Goal: Task Accomplishment & Management: Manage account settings

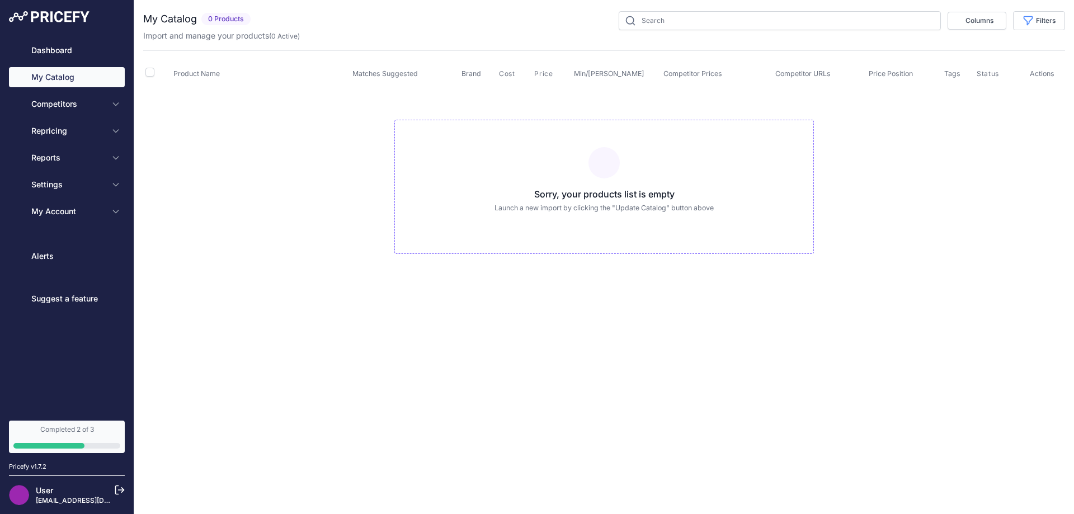
click at [79, 433] on div "Completed 2 of 3" at bounding box center [66, 429] width 107 height 9
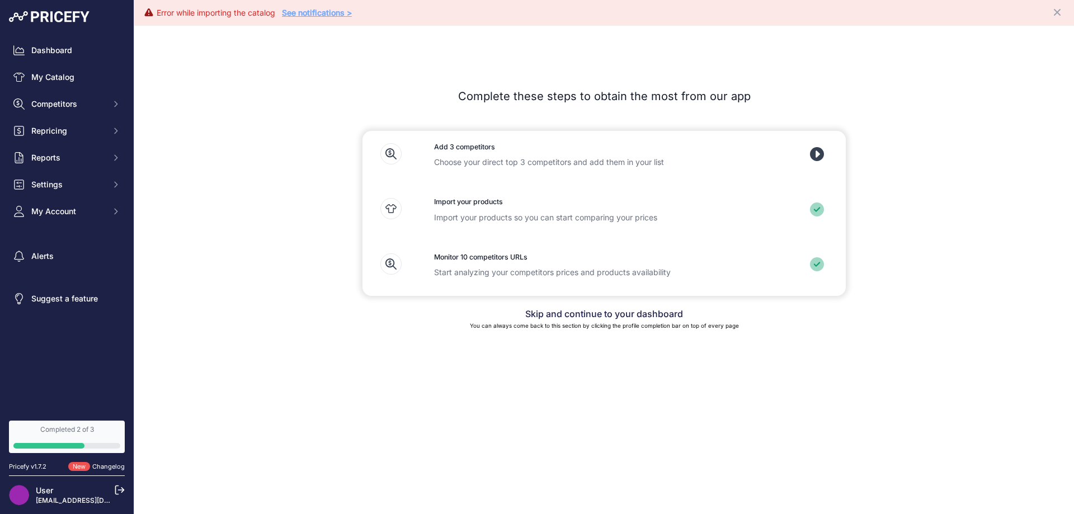
click at [818, 151] on icon at bounding box center [817, 154] width 14 height 14
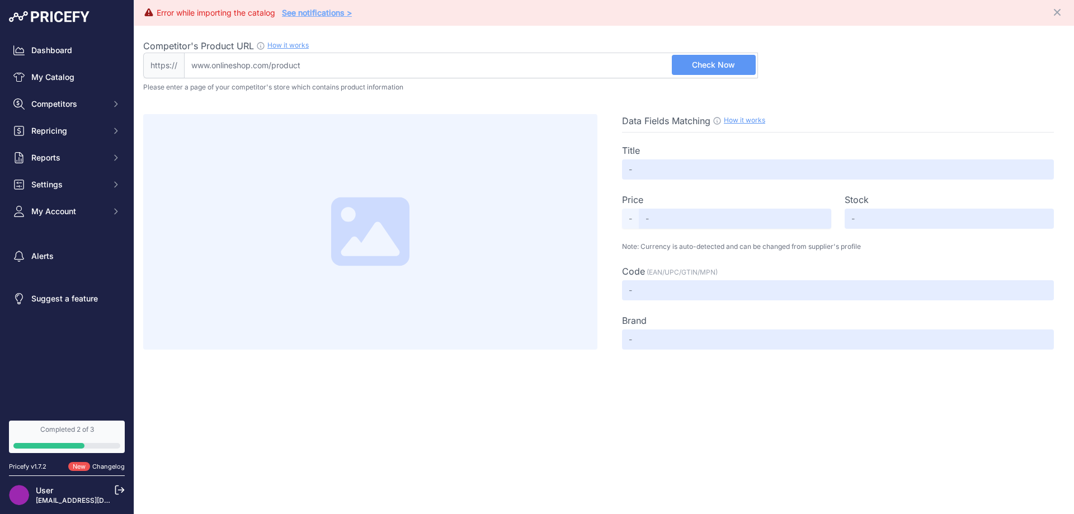
click at [281, 45] on link "How it works" at bounding box center [287, 45] width 41 height 8
click at [332, 60] on input "Competitor's Product URL How it works In order to create your competitor's extr…" at bounding box center [471, 66] width 574 height 26
paste input "https://www.aquariumkingdom.com.au/fritz-6-in-1-test-strips-100-pack"
type input "www.aquariumkingdom.com.au/fritz-6-in-1-test-strips-100-pack"
click at [740, 64] on button "Check Now" at bounding box center [714, 65] width 84 height 20
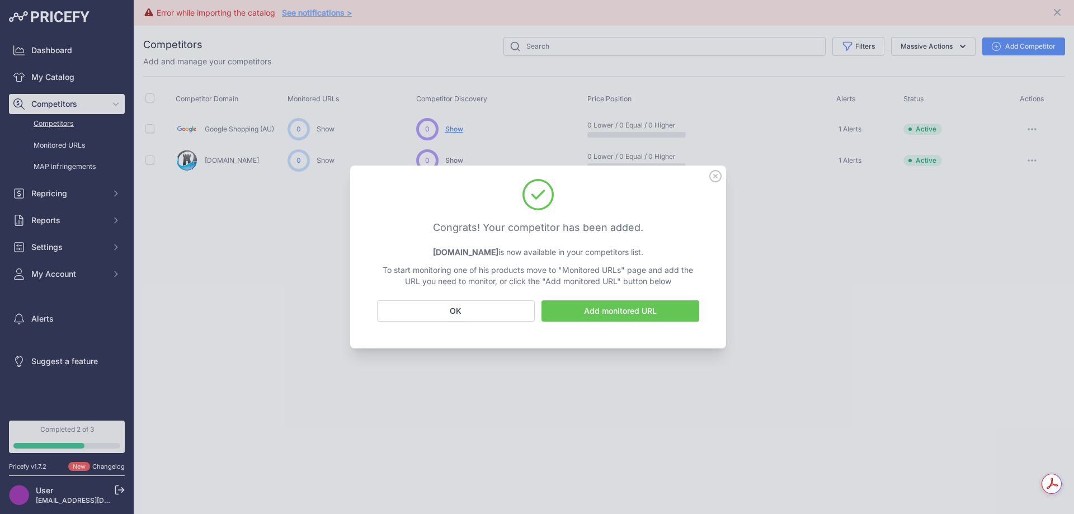
click at [619, 310] on link "Add monitored URL" at bounding box center [620, 310] width 158 height 21
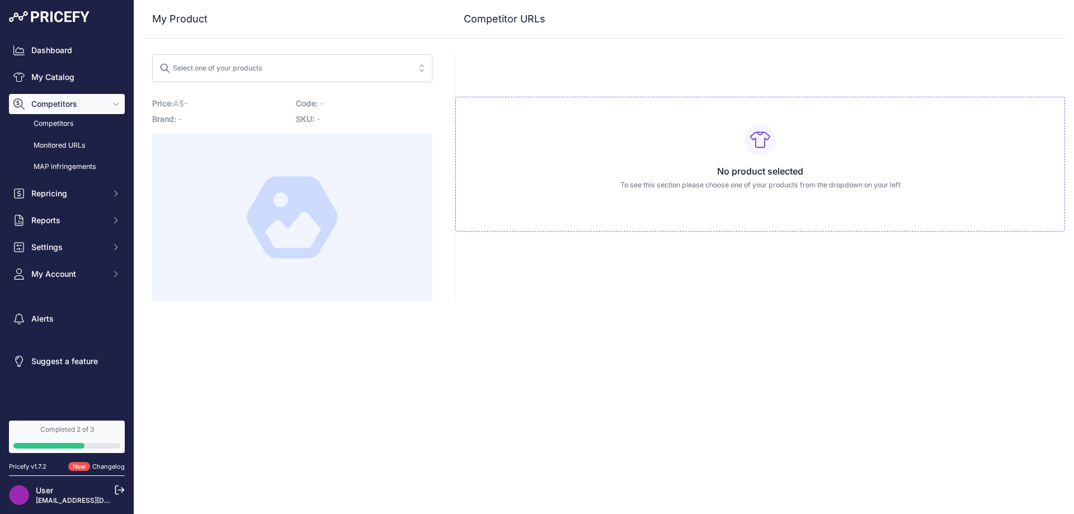
click at [342, 76] on div "My Product Competitor URLs" at bounding box center [604, 150] width 922 height 301
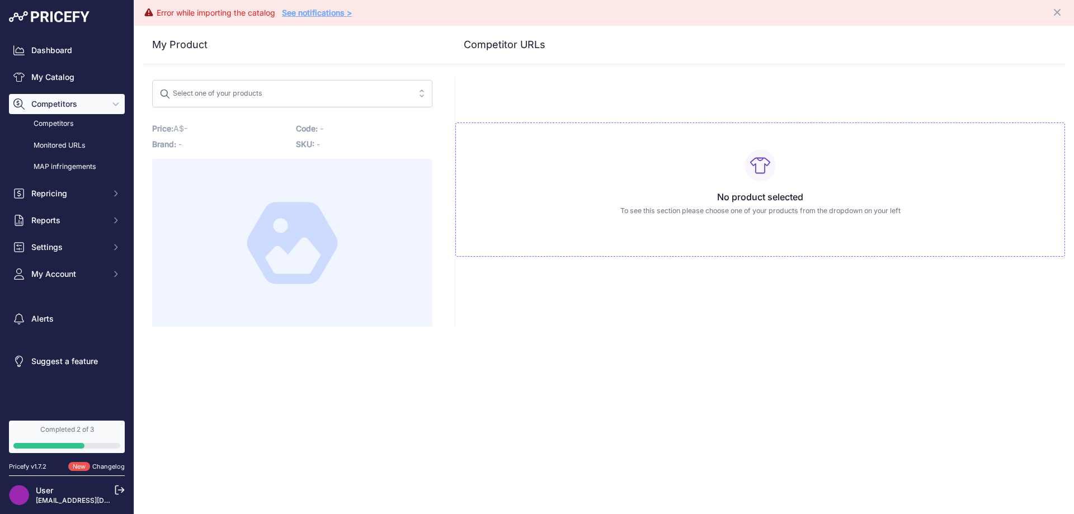
click at [293, 95] on span "Select one of your products" at bounding box center [284, 94] width 250 height 18
click at [152, 80] on button "Select one of your products fritz" at bounding box center [292, 94] width 280 height 28
click at [152, 80] on button "Select one of your products fritz 6" at bounding box center [292, 94] width 280 height 28
click at [152, 80] on button "Select one of your products fritz 6 in" at bounding box center [292, 94] width 280 height 28
click at [152, 80] on button "Select one of your products fritz 6 in 1" at bounding box center [292, 94] width 280 height 28
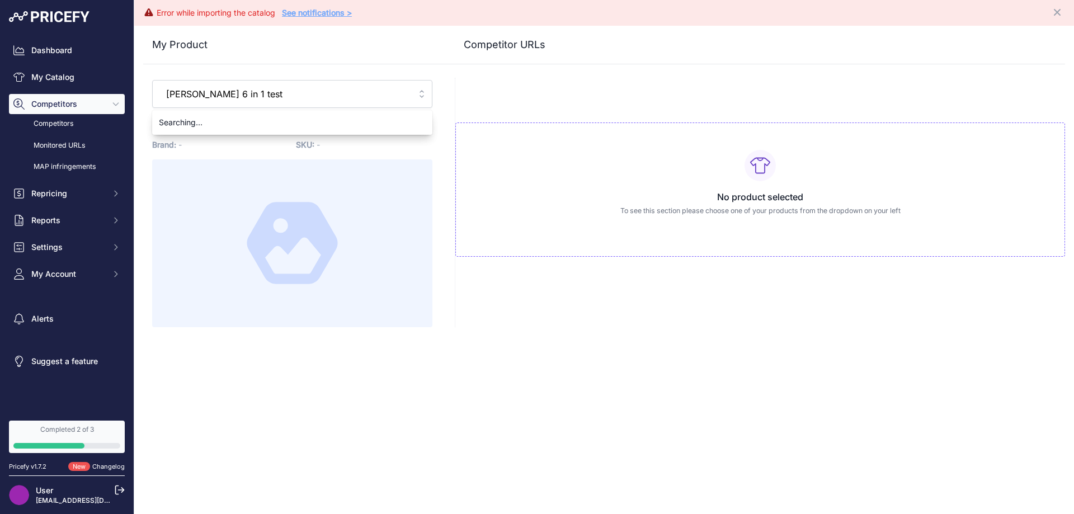
click at [152, 80] on button "Select one of your products fritz 6 in 1 test" at bounding box center [292, 94] width 280 height 28
type input "fritz 6 in 1 test strips"
click at [482, 82] on div "No product selected To see this section please choose one of your products from…" at bounding box center [760, 202] width 610 height 249
click at [334, 12] on link "See notifications >" at bounding box center [317, 13] width 70 height 10
click at [243, 92] on div "Select one of your products" at bounding box center [210, 92] width 103 height 15
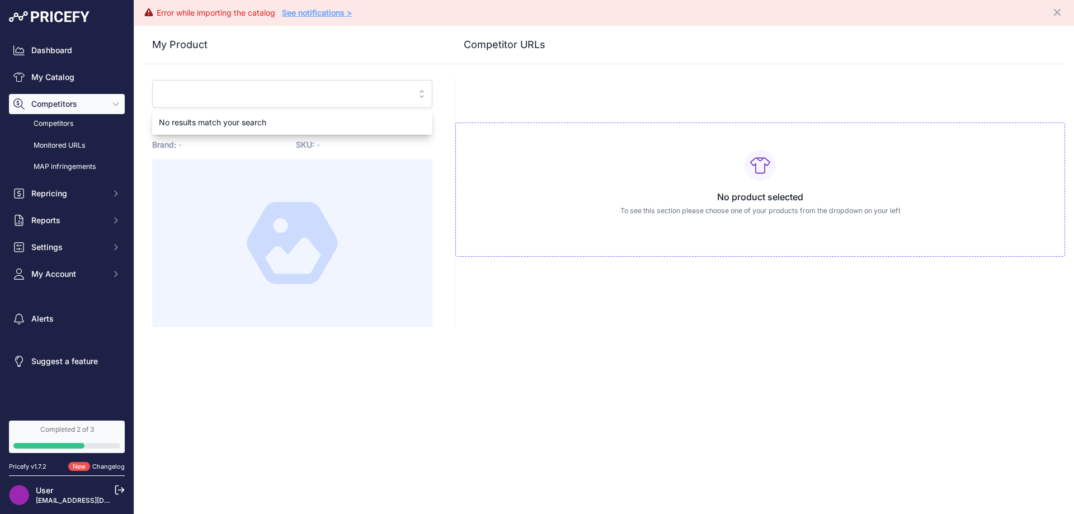
click at [518, 93] on div "No product selected To see this section please choose one of your products from…" at bounding box center [760, 202] width 610 height 249
click at [352, 85] on span "Select one of your products" at bounding box center [284, 94] width 250 height 18
paste input "https://www.aquaticsupplies.com.au/products/jurassipet-jurassiquench"
type input "https://www.aquaticsupplies.com.au/products/jurassipet-jurassiquench"
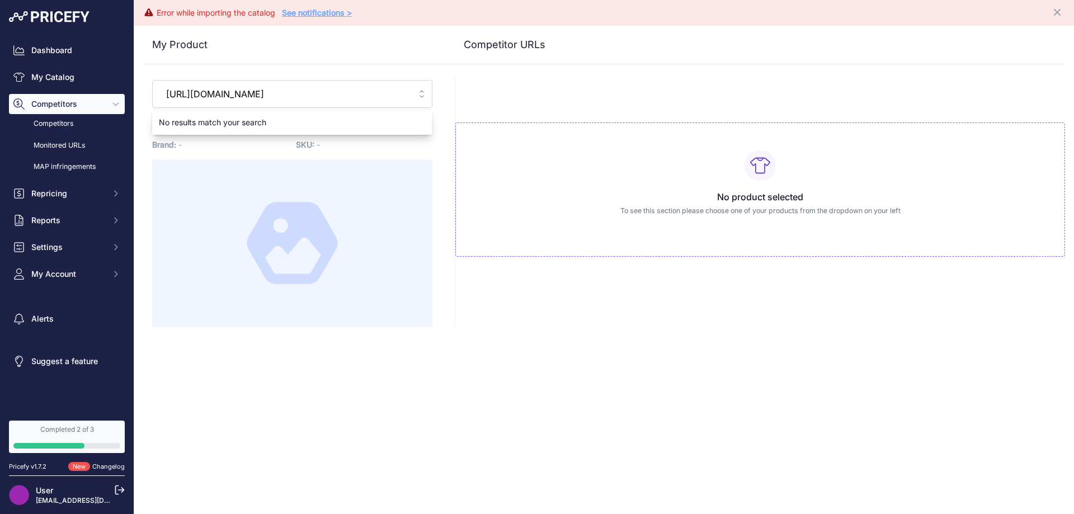
click at [514, 87] on div "No product selected To see this section please choose one of your products from…" at bounding box center [760, 202] width 610 height 249
click at [70, 126] on link "Competitors" at bounding box center [67, 124] width 116 height 20
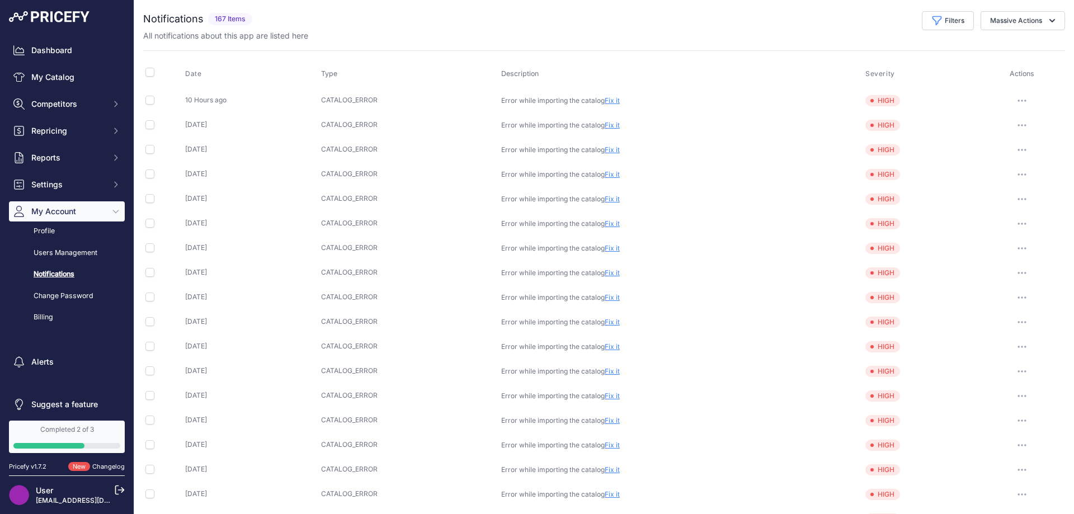
click at [1012, 98] on button "button" at bounding box center [1022, 101] width 22 height 16
click at [1013, 98] on button "button" at bounding box center [1022, 101] width 22 height 16
click at [62, 440] on link "Completed 2 of 3" at bounding box center [67, 437] width 116 height 32
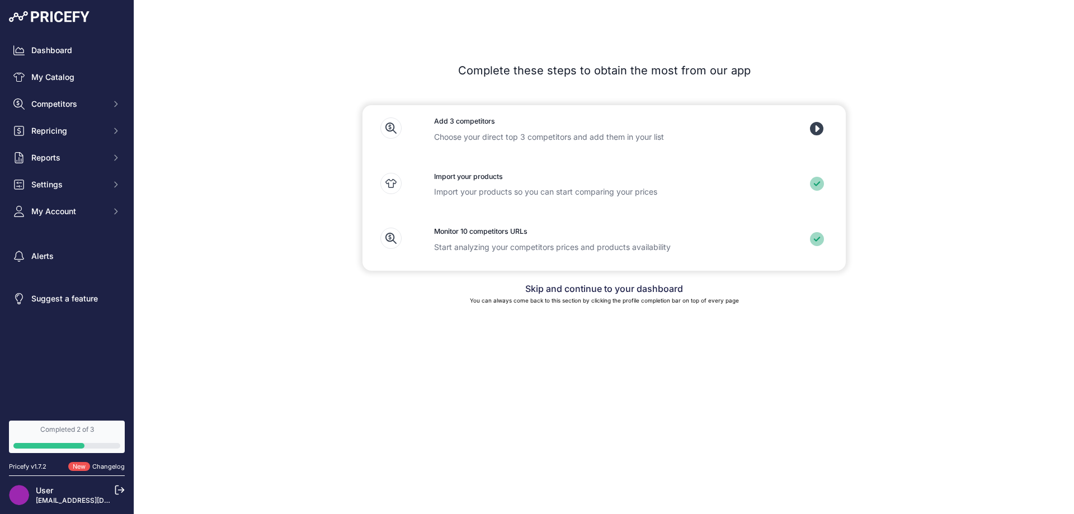
click at [822, 124] on icon at bounding box center [817, 129] width 14 height 14
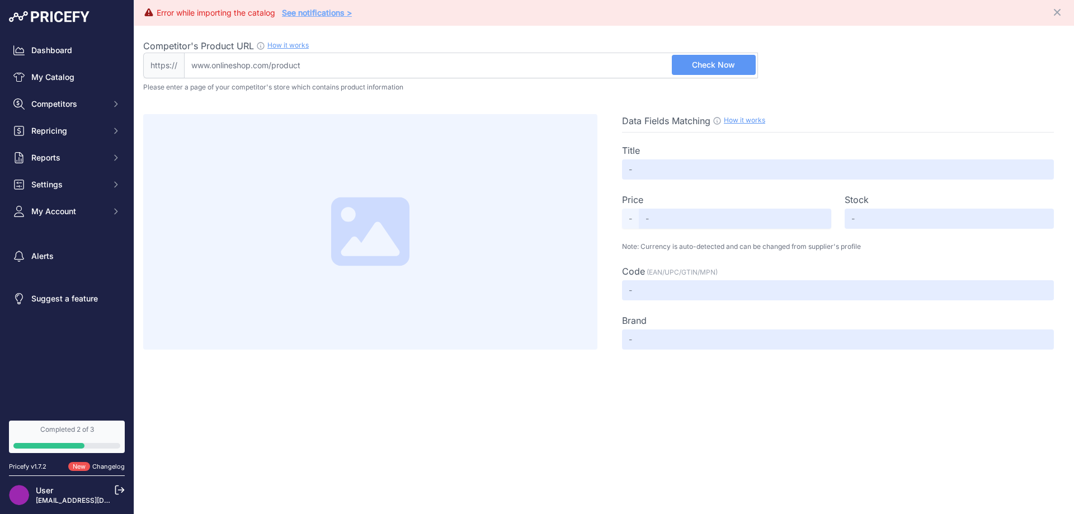
click at [341, 65] on input "Competitor's Product URL How it works In order to create your competitor's extr…" at bounding box center [471, 66] width 574 height 26
click at [374, 61] on input "Competitor's Product URL How it works In order to create your competitor's extr…" at bounding box center [471, 66] width 574 height 26
paste input "https://www.thetechden.com.au/products/seachem-prime-water-dechlorinator-500ml?…"
type input "www.thetechden.com.au/products/seachem-prime-water-dechlorinator-500ml?variant=…"
click at [719, 70] on span "Check Now" at bounding box center [713, 64] width 43 height 11
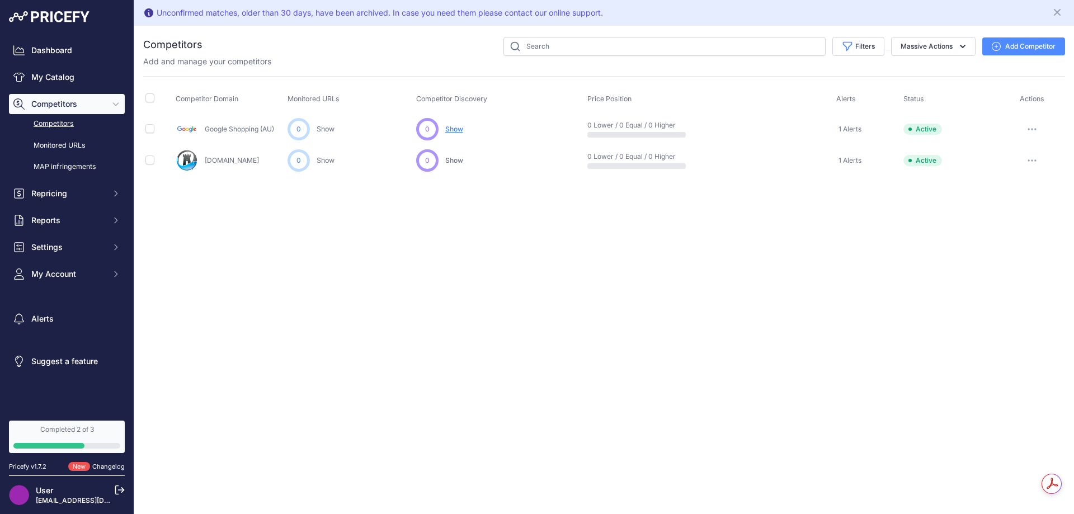
click at [1008, 48] on button "Add Competitor" at bounding box center [1023, 46] width 83 height 18
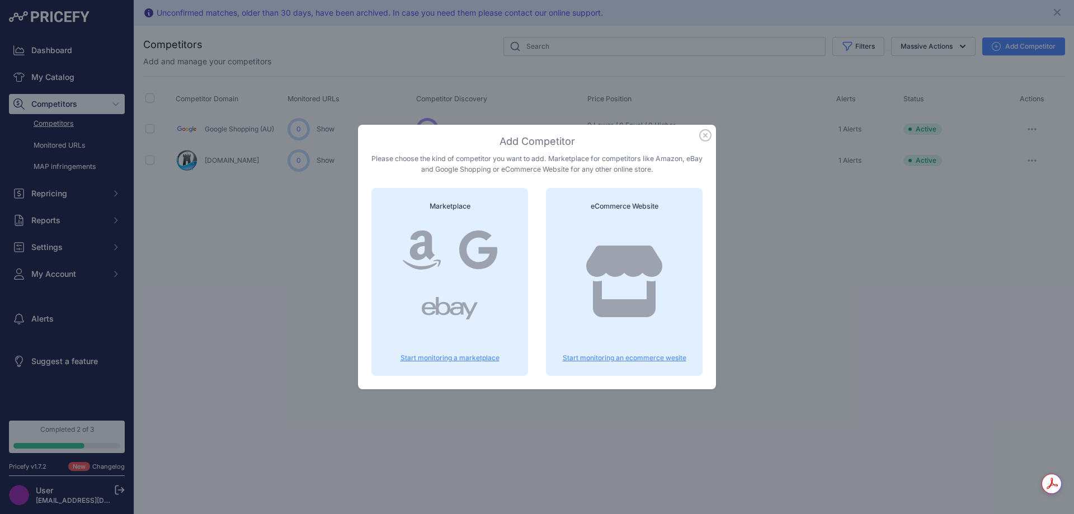
click at [632, 307] on icon at bounding box center [624, 282] width 76 height 72
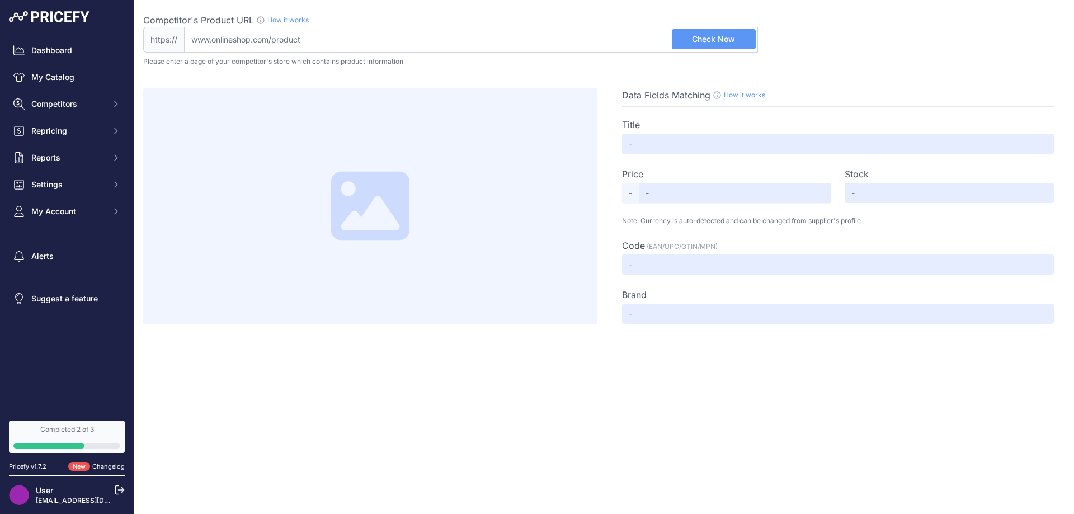
click at [318, 43] on input "Competitor's Product URL How it works In order to create your competitor's extr…" at bounding box center [471, 40] width 574 height 26
paste input "https://www.aquaticsupplies.com.au/products/jurassipet-jurassiquench"
type input "www.aquaticsupplies.com.au/products/jurassipet-jurassiquench"
click at [724, 41] on span "Check Now" at bounding box center [713, 39] width 43 height 11
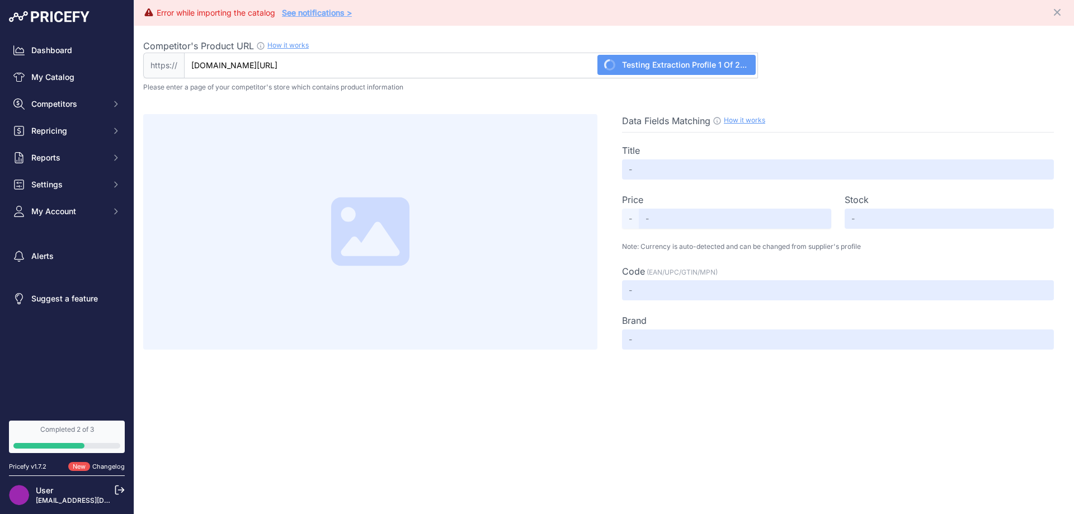
type input "JurassiPet JurassiQuench"
type input "8.95"
type input "Available"
type input "SC30508"
type input "JurassiPet"
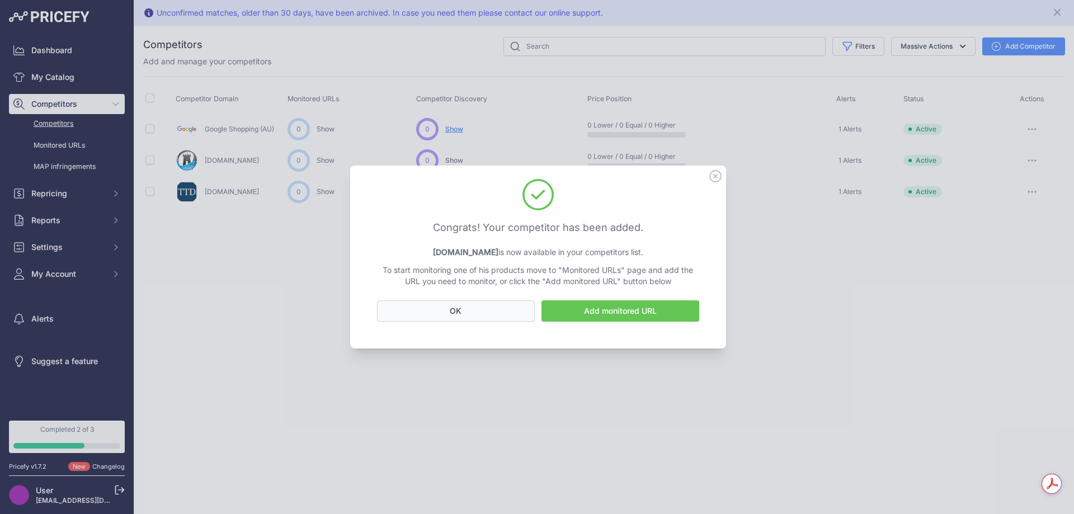
click at [505, 314] on button "OK" at bounding box center [456, 310] width 158 height 21
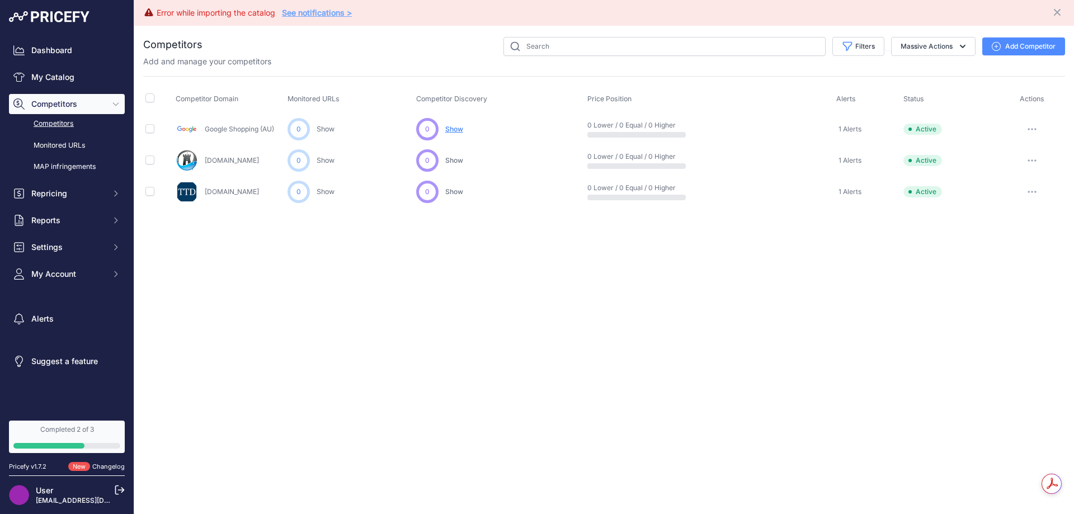
click at [1030, 125] on button "button" at bounding box center [1032, 129] width 22 height 16
click at [985, 187] on button "Delete" at bounding box center [1015, 189] width 93 height 18
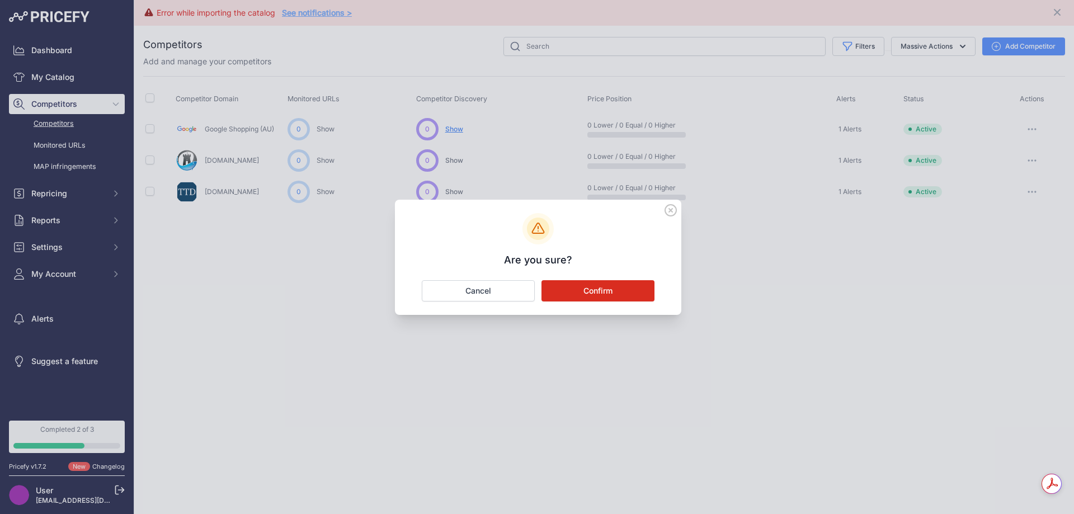
click at [612, 288] on button "Confirm" at bounding box center [597, 290] width 113 height 21
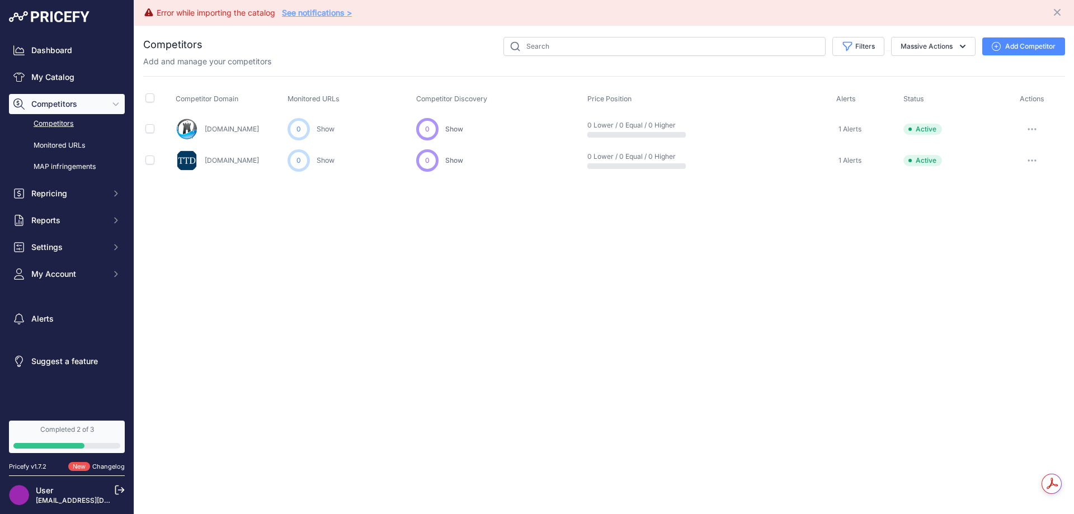
click at [1023, 49] on button "Add Competitor" at bounding box center [1023, 46] width 83 height 18
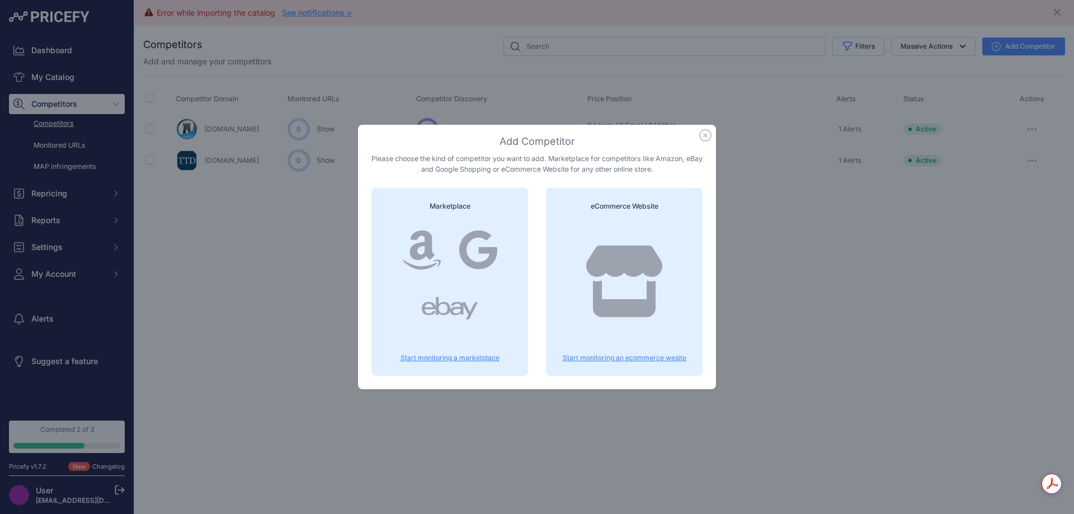
click at [625, 265] on icon at bounding box center [624, 282] width 76 height 72
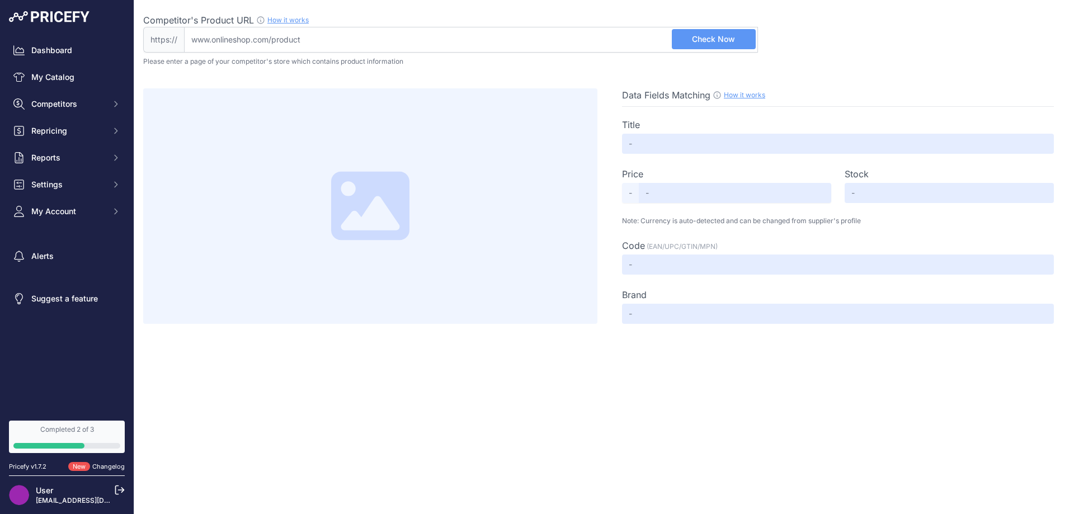
click at [348, 36] on input "Competitor's Product URL How it works In order to create your competitor's extr…" at bounding box center [471, 40] width 574 height 26
paste input "[URL][DOMAIN_NAME]"
type input "[DOMAIN_NAME][URL]"
click at [717, 41] on span "Check Now" at bounding box center [713, 39] width 43 height 11
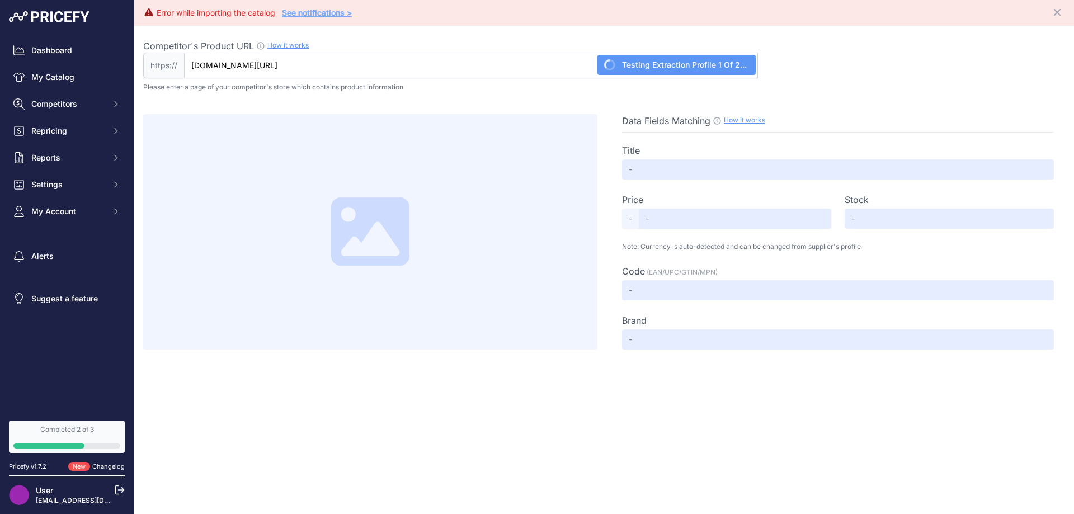
type input "Sera Granugreen Nature Cichlid Food 135g"
type input "14.95"
type input "Not Available"
type input "S00392"
type input "Sera"
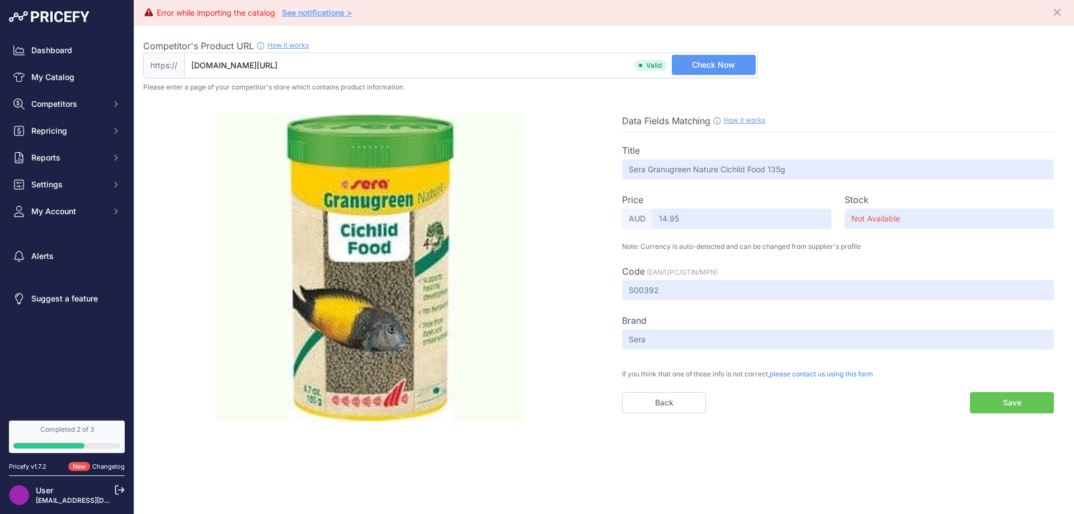
click at [995, 397] on button "Save" at bounding box center [1012, 402] width 84 height 21
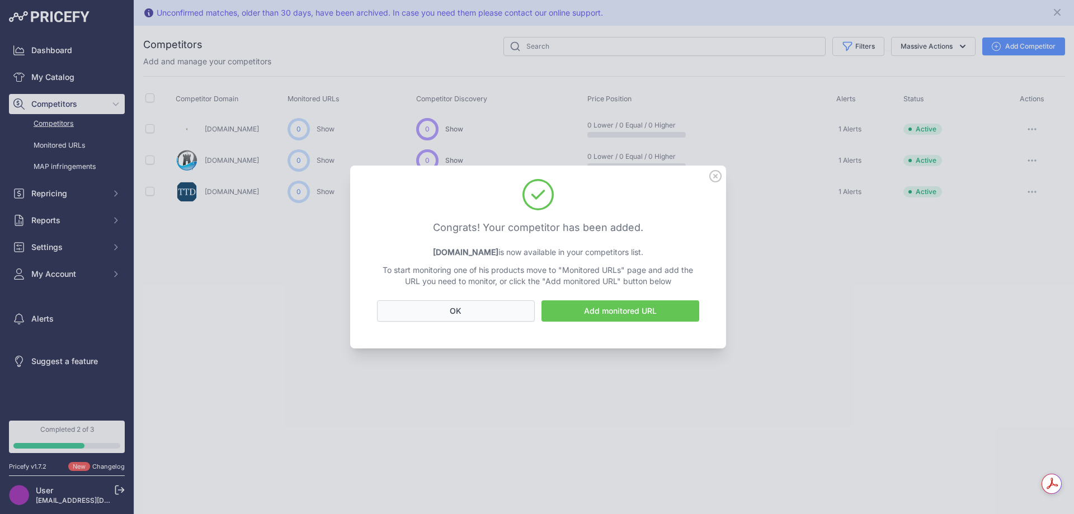
click at [501, 313] on button "OK" at bounding box center [456, 310] width 158 height 21
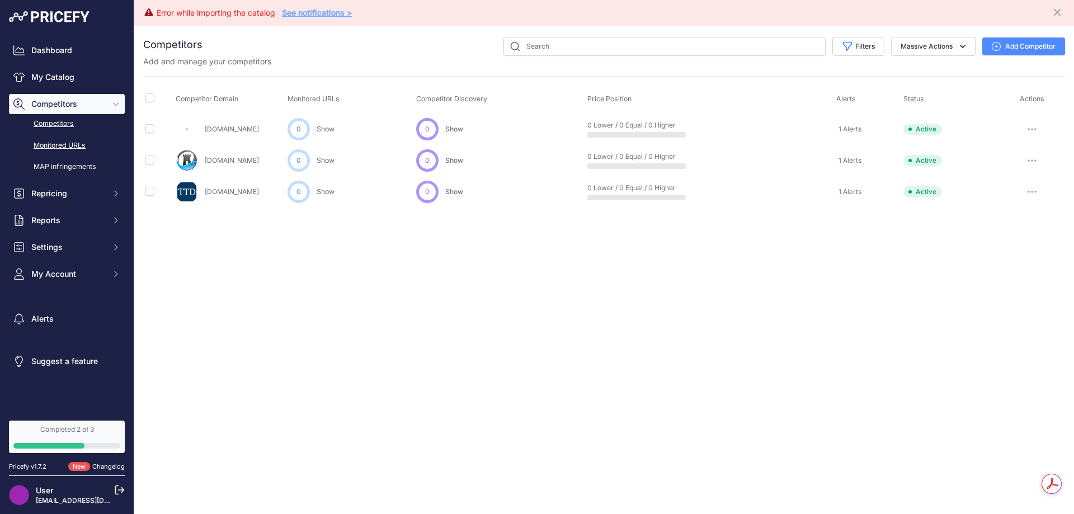
click at [71, 145] on link "Monitored URLs" at bounding box center [67, 146] width 116 height 20
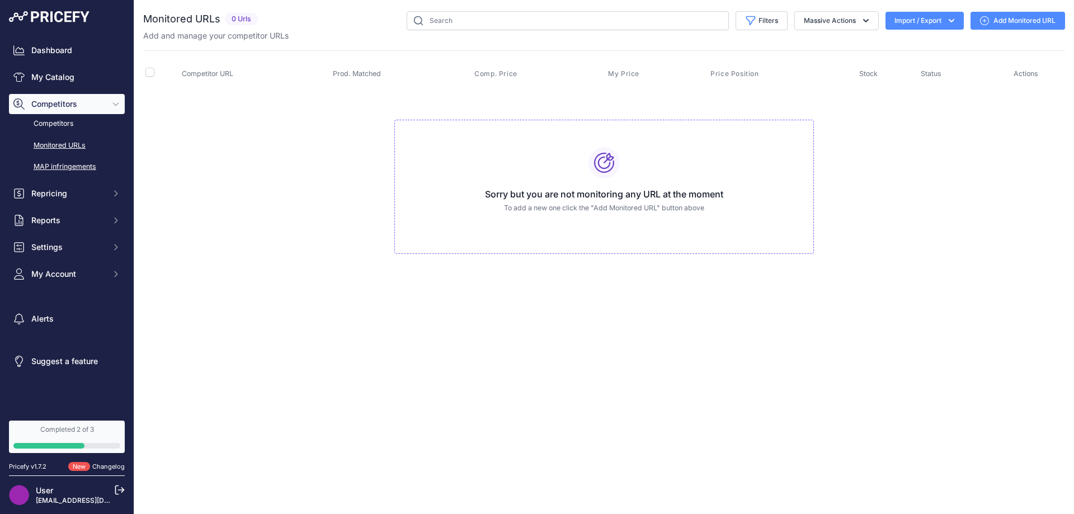
click at [58, 160] on link "MAP infringements" at bounding box center [67, 167] width 116 height 20
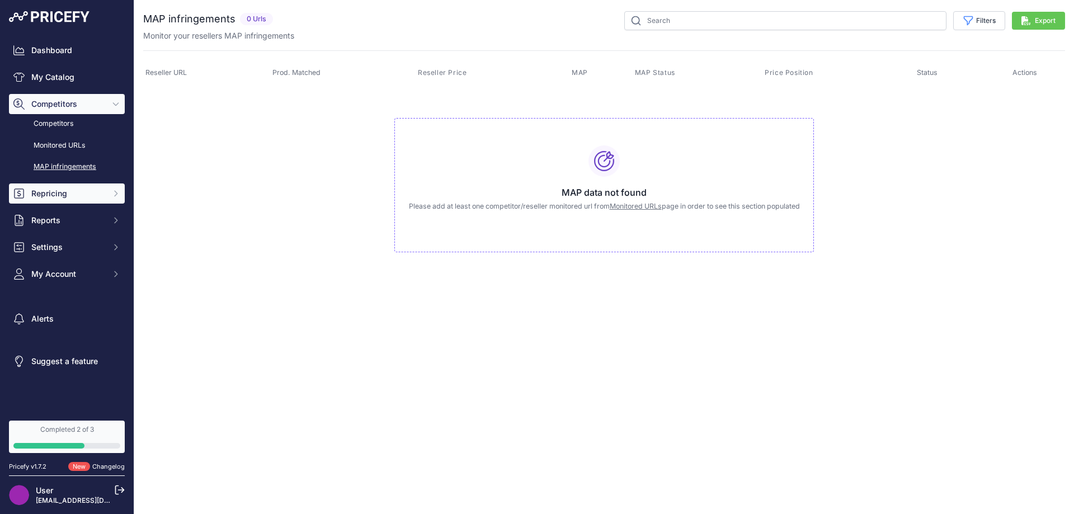
click at [55, 194] on span "Repricing" at bounding box center [67, 193] width 73 height 11
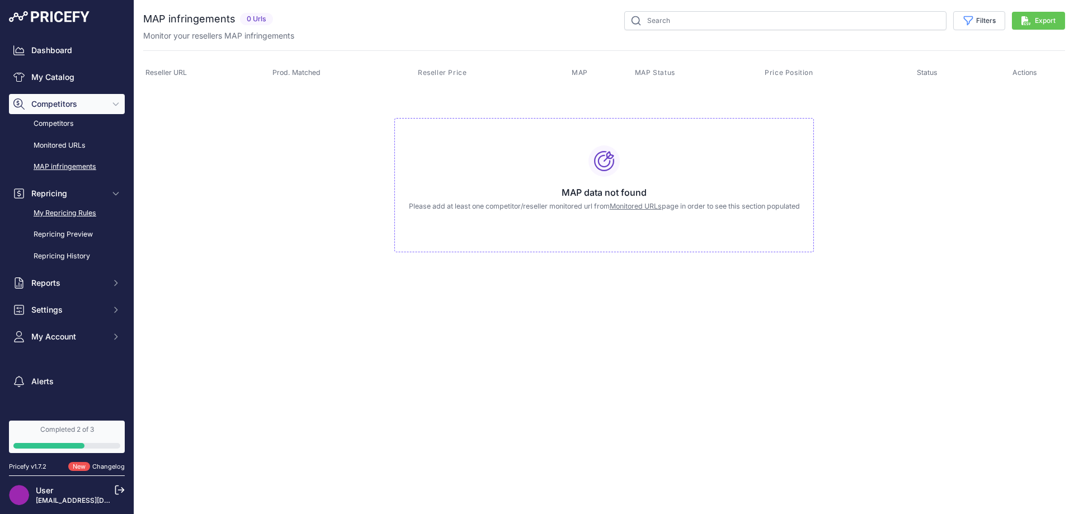
click at [63, 209] on link "My Repricing Rules" at bounding box center [67, 214] width 116 height 20
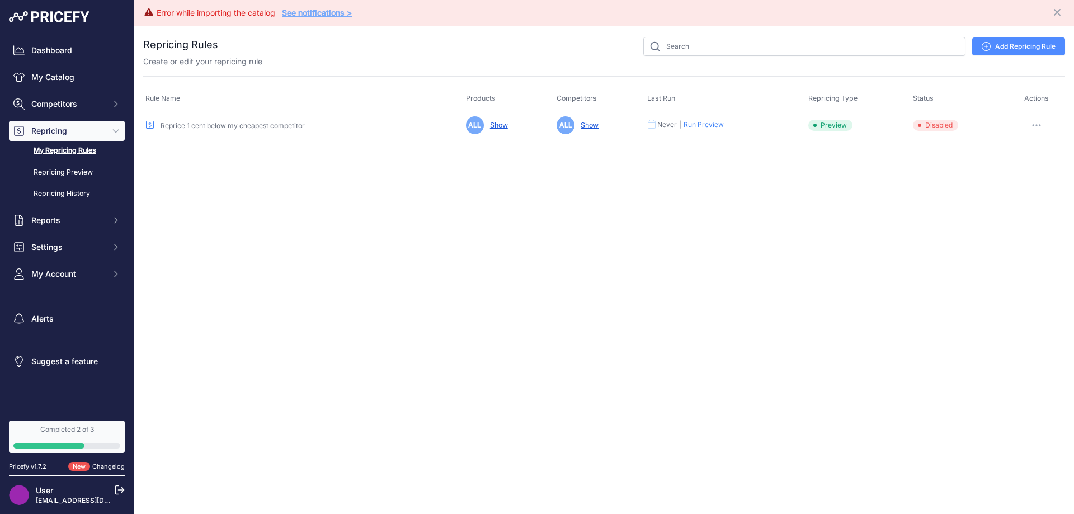
click at [1040, 126] on icon "button" at bounding box center [1039, 125] width 1 height 1
click at [563, 214] on div "Error while importing the catalog See notifications > Close You are not connect…" at bounding box center [604, 257] width 940 height 514
click at [88, 171] on link "Repricing Preview" at bounding box center [67, 173] width 116 height 20
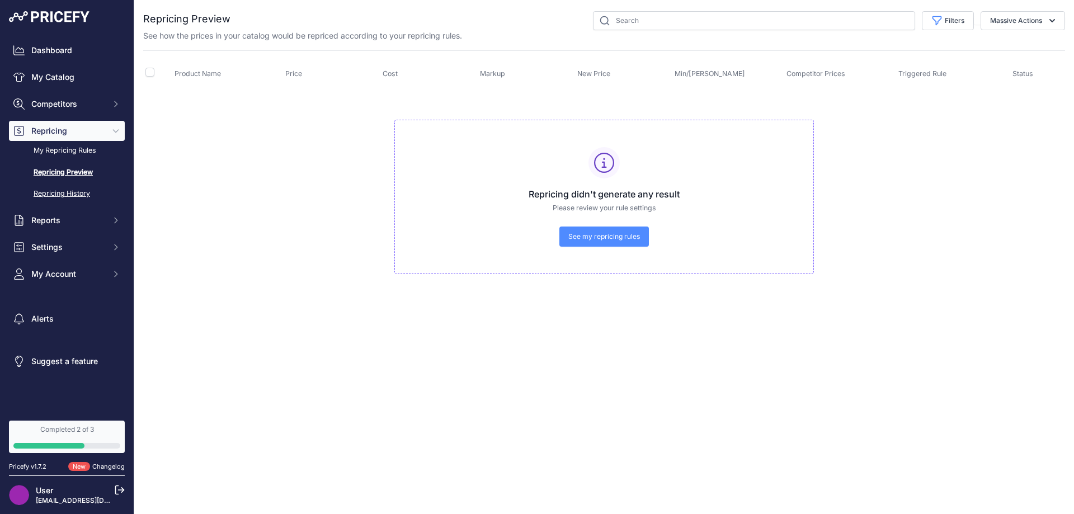
click at [84, 186] on link "Repricing History" at bounding box center [67, 194] width 116 height 20
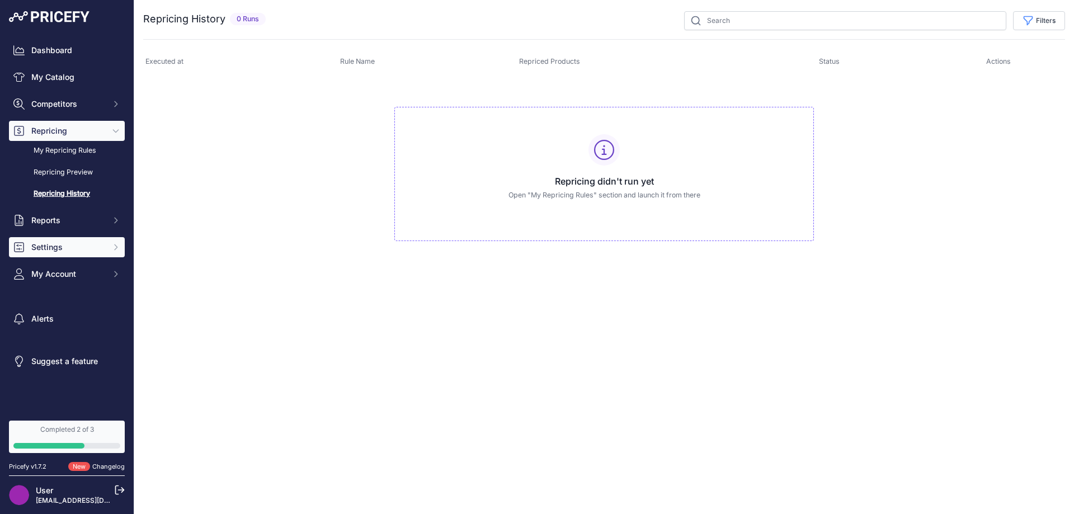
click at [64, 242] on span "Settings" at bounding box center [67, 247] width 73 height 11
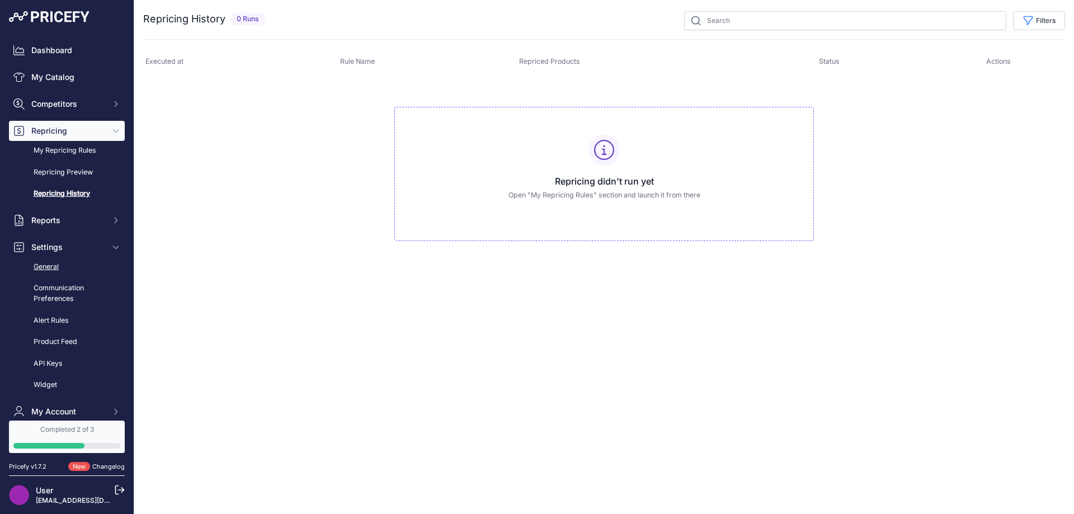
click at [59, 266] on link "General" at bounding box center [67, 267] width 116 height 20
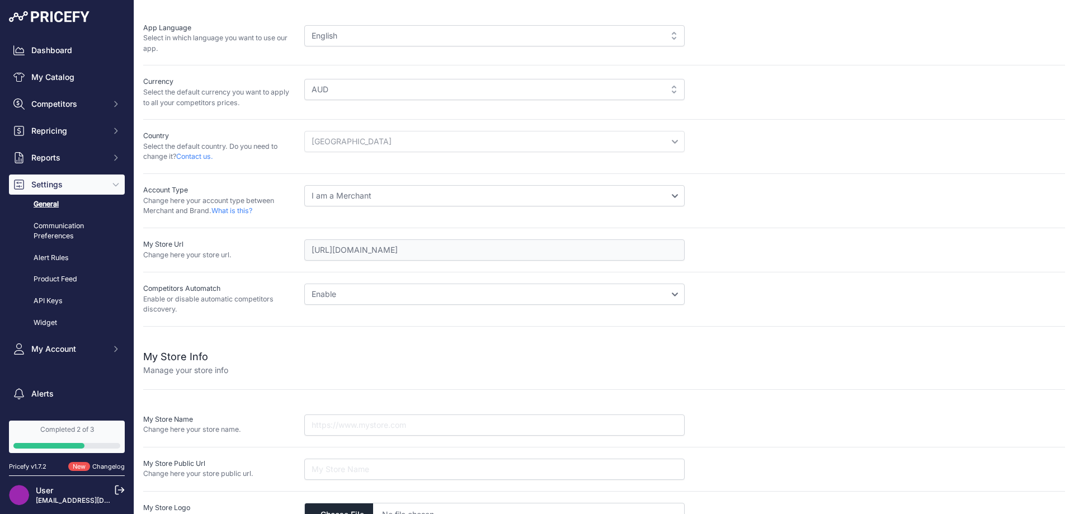
scroll to position [117, 0]
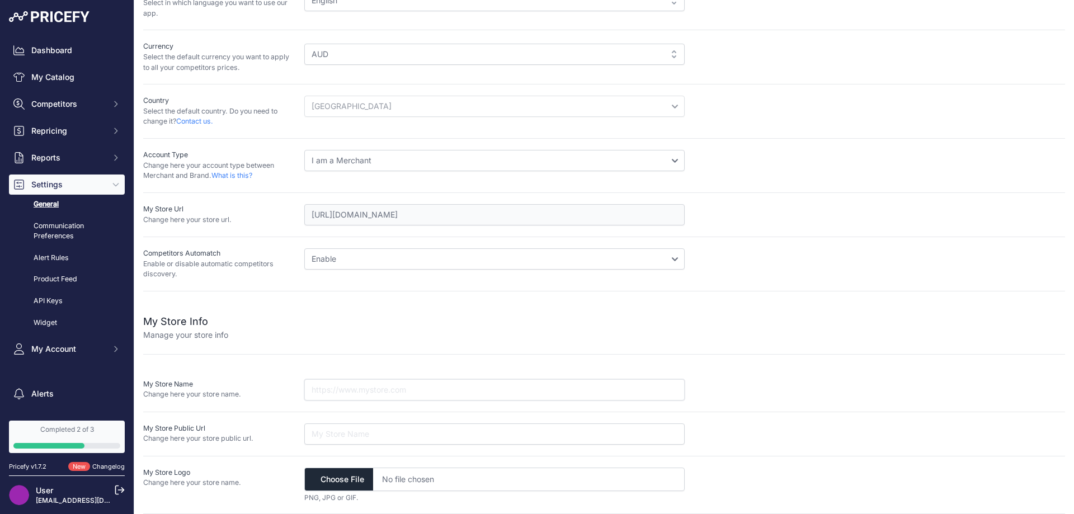
click at [363, 385] on input "text" at bounding box center [494, 389] width 380 height 21
type input "Aquarium Spare Parts"
click at [339, 479] on input "file" at bounding box center [494, 479] width 380 height 23
type input "C:\fakepath\ASP Logo.png"
click at [330, 438] on input "url" at bounding box center [494, 433] width 380 height 21
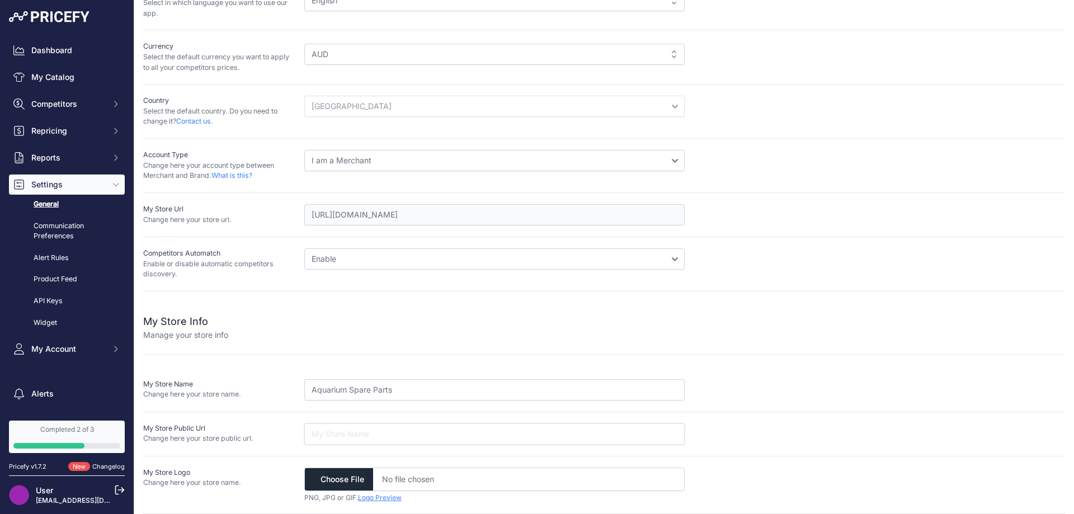
paste input "[URL][DOMAIN_NAME]"
type input "[URL][DOMAIN_NAME]"
click at [347, 480] on input "file" at bounding box center [494, 479] width 380 height 23
type input "C:\fakepath\ASP Logo.png"
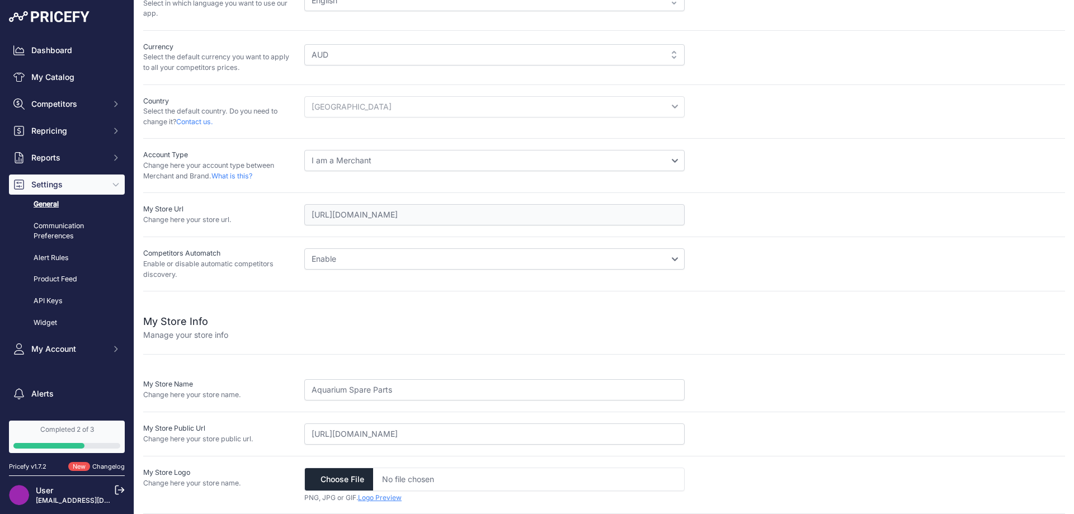
click at [478, 473] on input "file" at bounding box center [494, 479] width 380 height 23
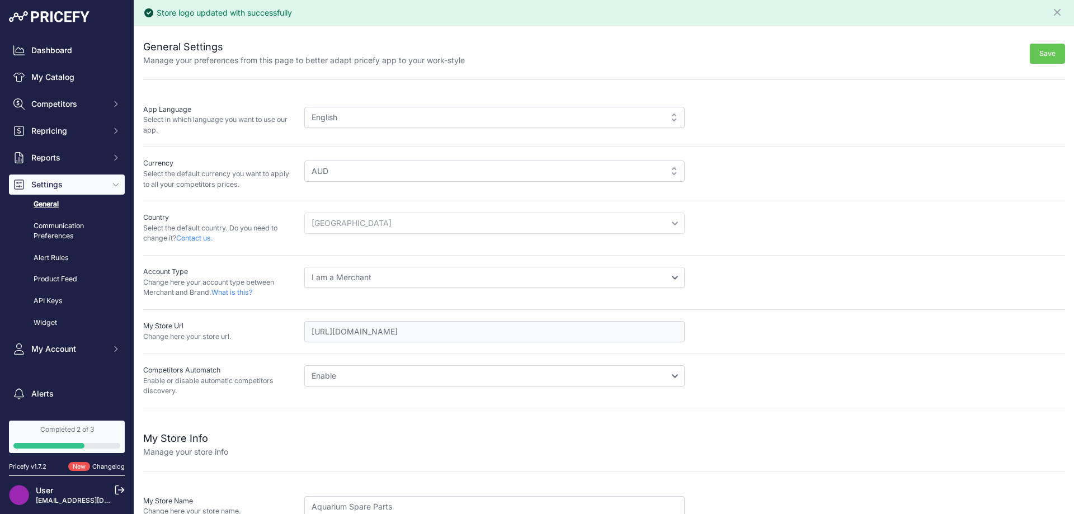
click at [1055, 51] on button "Save" at bounding box center [1047, 54] width 35 height 21
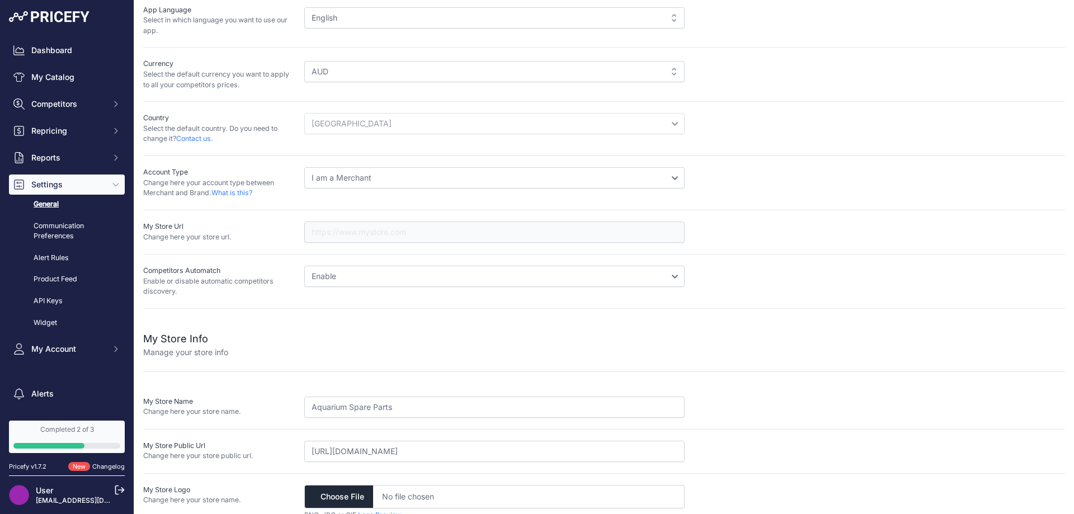
scroll to position [117, 0]
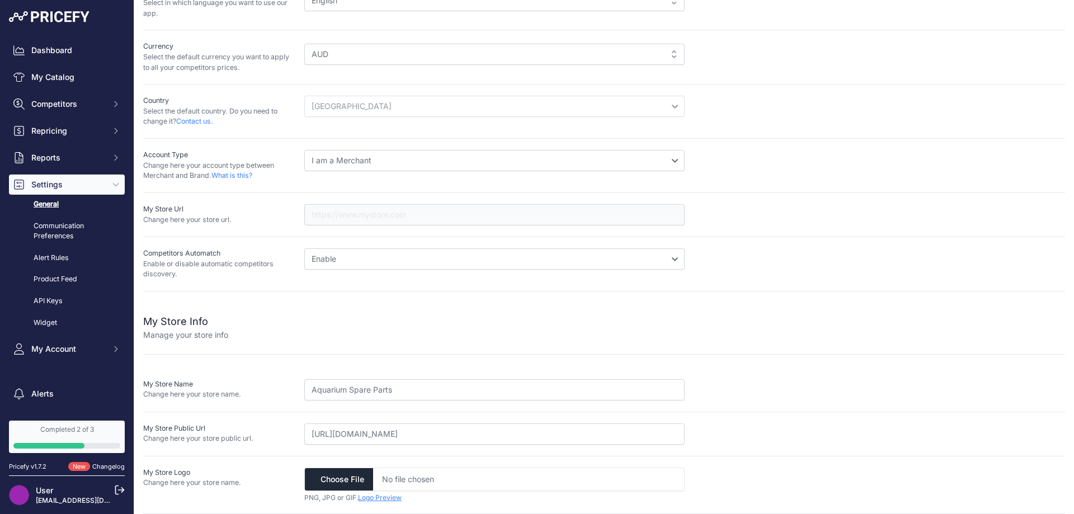
click at [336, 475] on input "file" at bounding box center [494, 479] width 380 height 23
type input "C:\fakepath\ASP Logo.png"
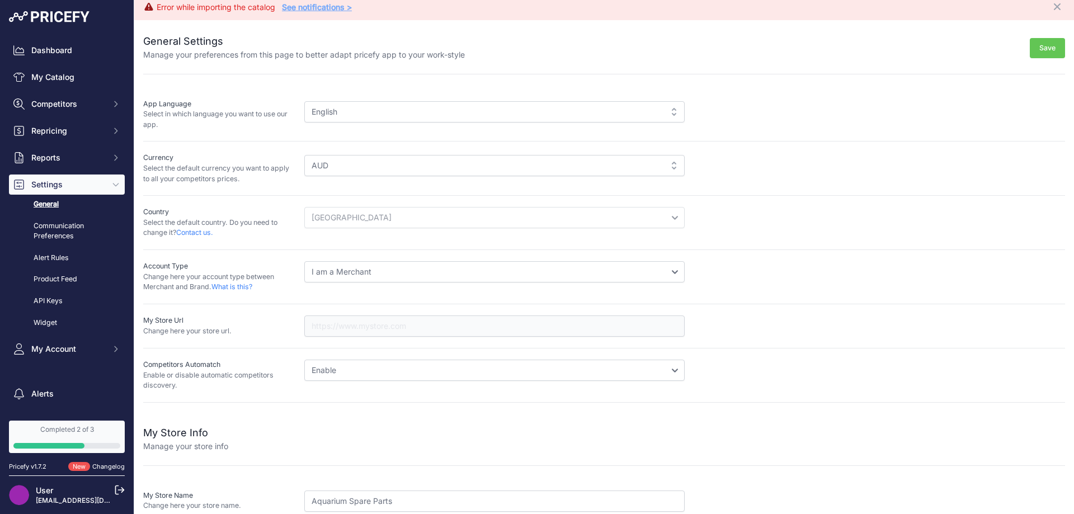
scroll to position [0, 0]
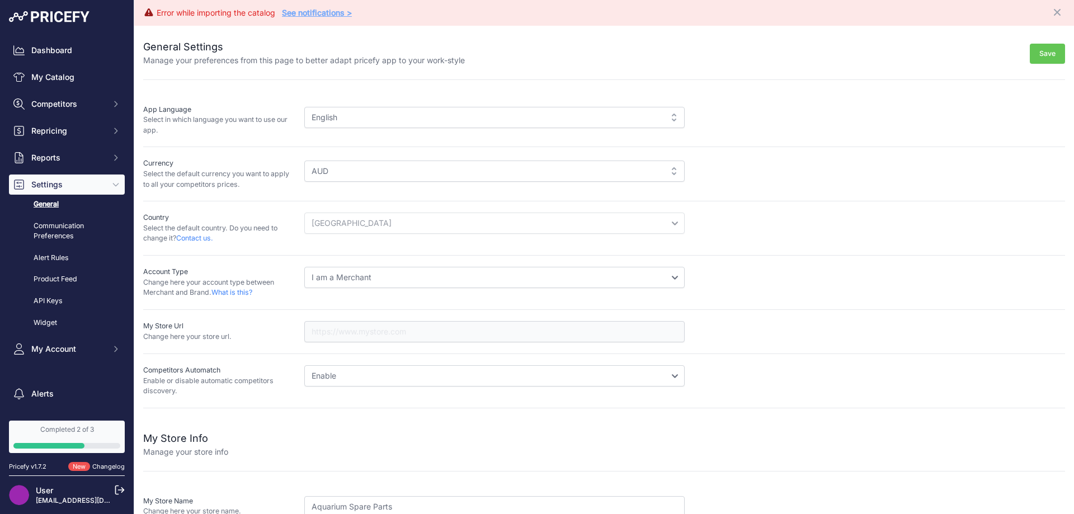
click at [1030, 55] on button "Save" at bounding box center [1047, 54] width 35 height 21
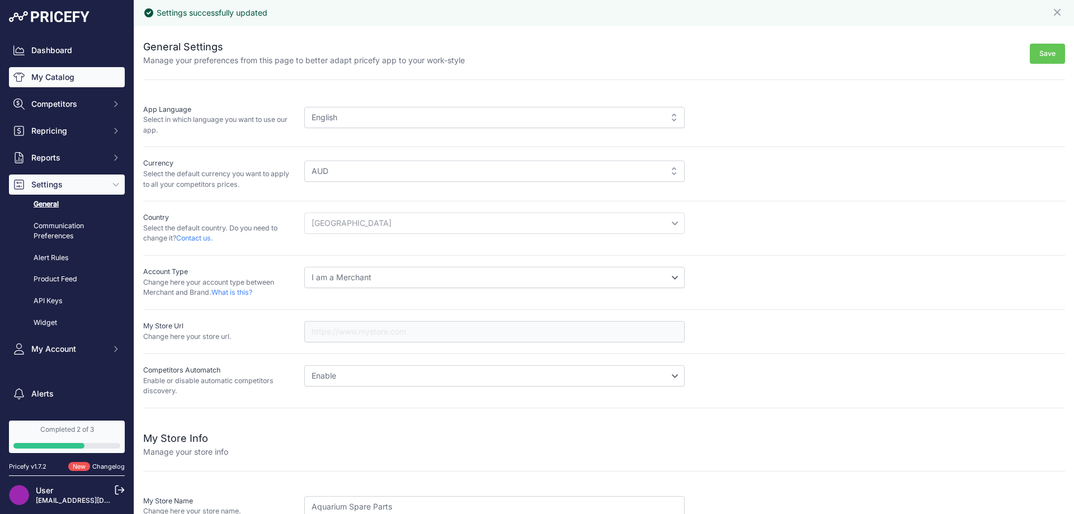
click at [67, 82] on link "My Catalog" at bounding box center [67, 77] width 116 height 20
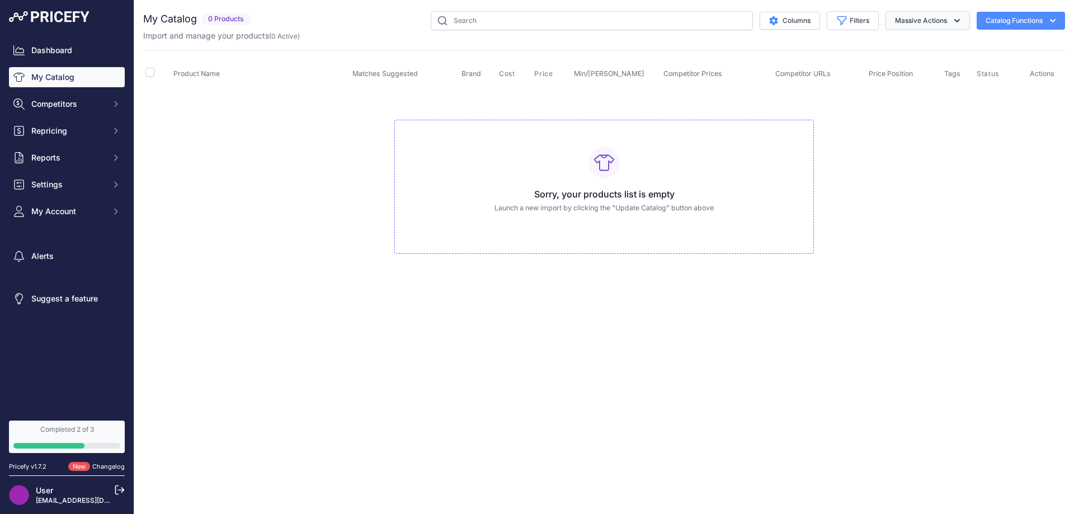
click at [945, 17] on button "Massive Actions" at bounding box center [927, 20] width 84 height 19
click at [948, 16] on button "Massive Actions" at bounding box center [927, 20] width 84 height 19
click at [994, 16] on button "Catalog Functions" at bounding box center [1020, 21] width 88 height 18
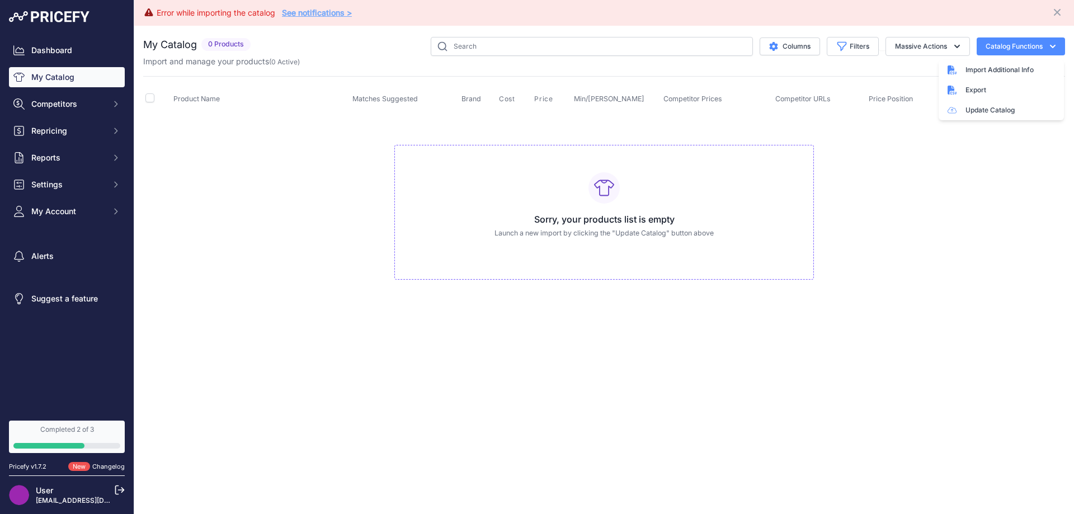
drag, startPoint x: 395, startPoint y: 272, endPoint x: 395, endPoint y: 298, distance: 25.7
click at [395, 298] on td "Sorry, your products list is empty Launch a new import by clicking the "Update …" at bounding box center [604, 208] width 922 height 188
click at [653, 320] on div "Error while importing the catalog See notifications > Close You are not connect…" at bounding box center [604, 257] width 940 height 514
click at [1013, 51] on button "Catalog Functions" at bounding box center [1020, 46] width 88 height 18
click at [905, 176] on td "Sorry, your products list is empty Launch a new import by clicking the "Update …" at bounding box center [604, 208] width 922 height 188
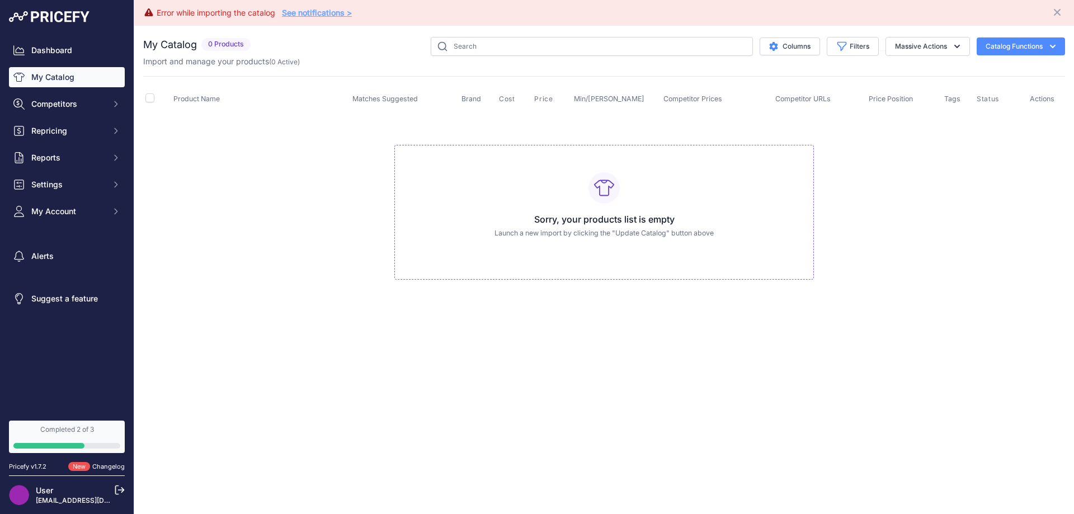
click at [715, 227] on div "Sorry, your products list is empty Launch a new import by clicking the "Update …" at bounding box center [603, 212] width 419 height 135
click at [1003, 45] on button "Catalog Functions" at bounding box center [1020, 46] width 88 height 18
click at [992, 69] on span "Import Additional Info" at bounding box center [999, 69] width 68 height 9
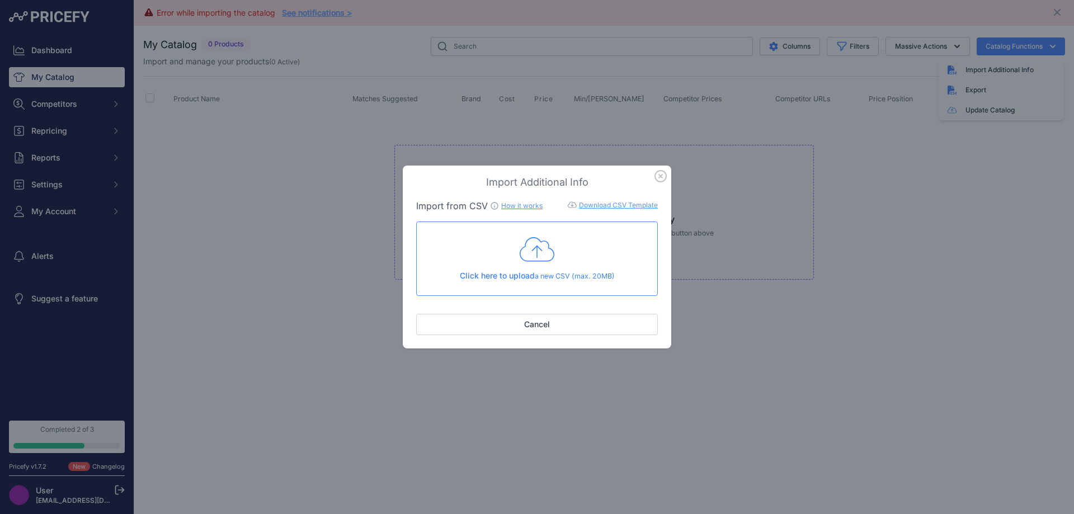
click at [578, 270] on p "Click here to upload a new CSV (max. 20MB)" at bounding box center [537, 276] width 223 height 12
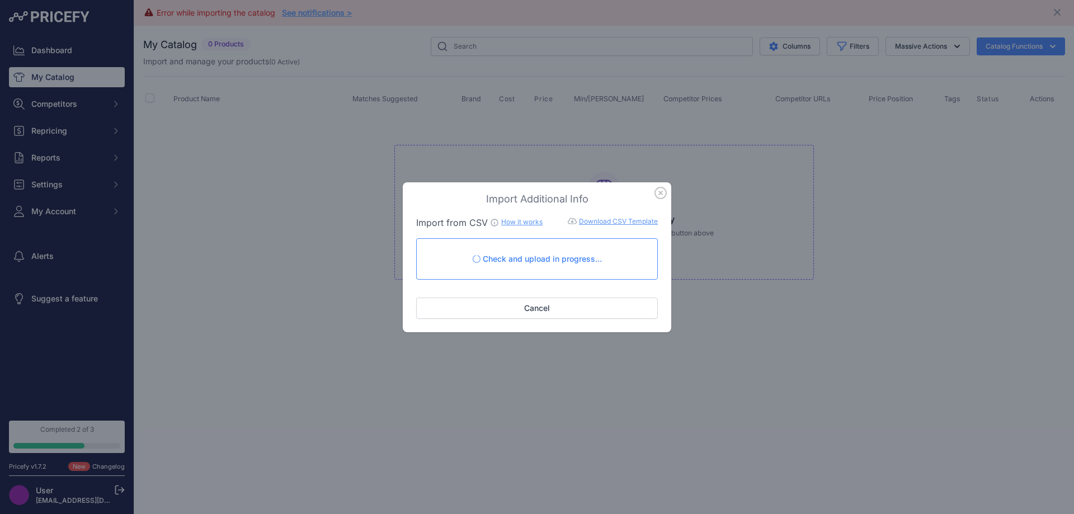
click at [602, 218] on link "Download CSV Template" at bounding box center [618, 221] width 79 height 8
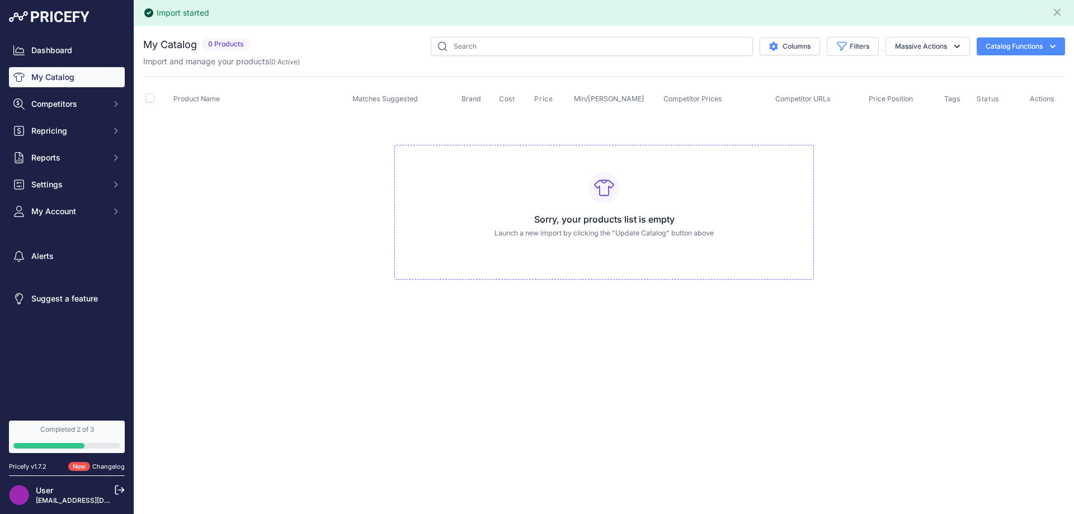
click at [1052, 48] on icon "button" at bounding box center [1052, 46] width 11 height 11
click at [920, 240] on td "Sorry, your products list is empty Launch a new import by clicking the "Update …" at bounding box center [604, 208] width 922 height 188
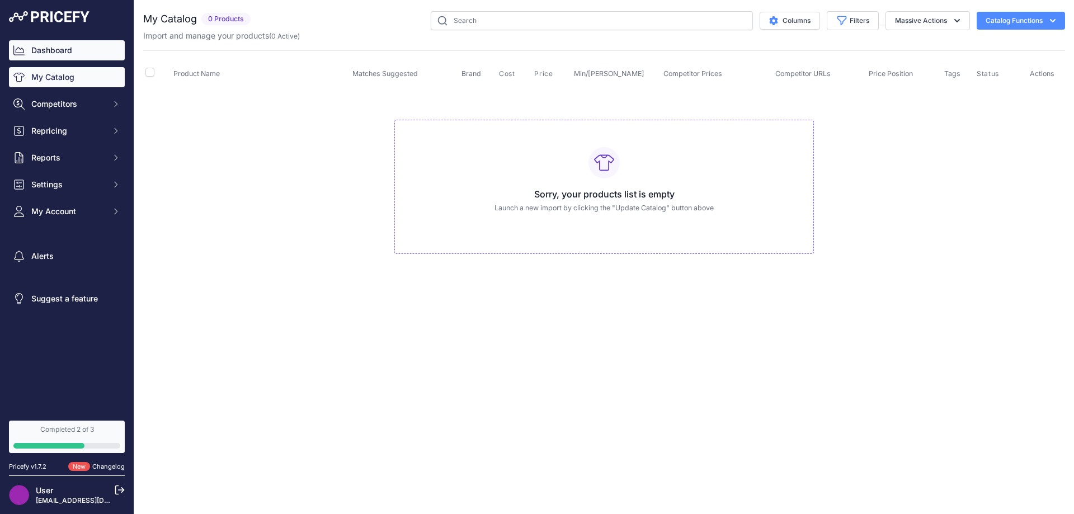
click at [48, 49] on link "Dashboard" at bounding box center [67, 50] width 116 height 20
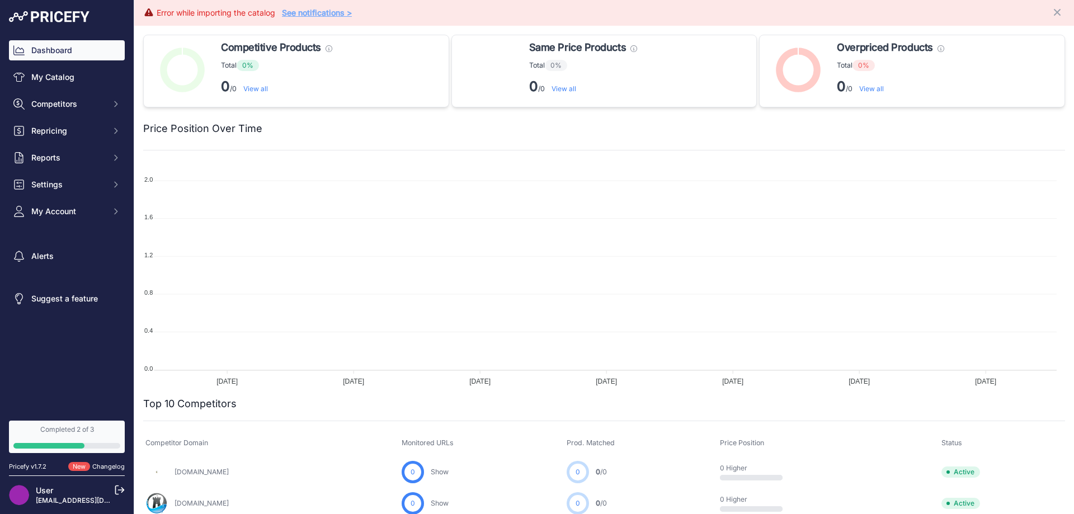
click at [317, 13] on link "See notifications >" at bounding box center [317, 13] width 70 height 10
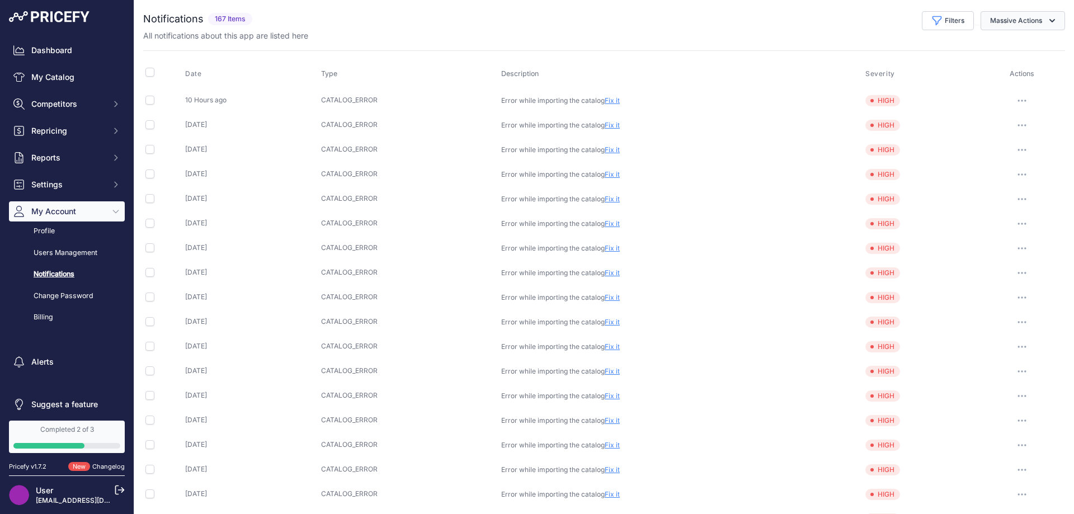
click at [995, 13] on button "Massive Actions" at bounding box center [1022, 20] width 84 height 19
click at [995, 45] on span "Mark as read" at bounding box center [1008, 47] width 49 height 10
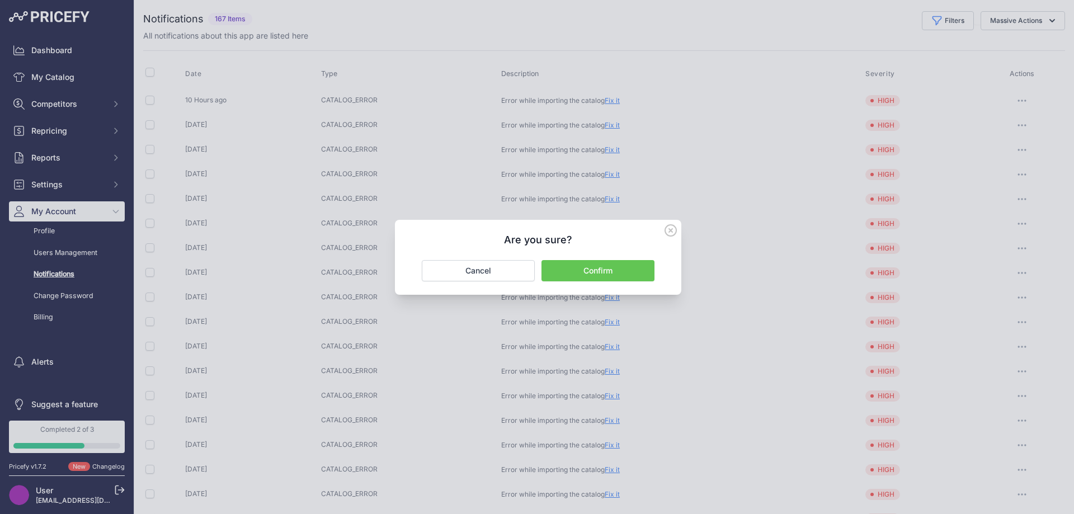
click at [578, 268] on button "Confirm" at bounding box center [597, 270] width 113 height 21
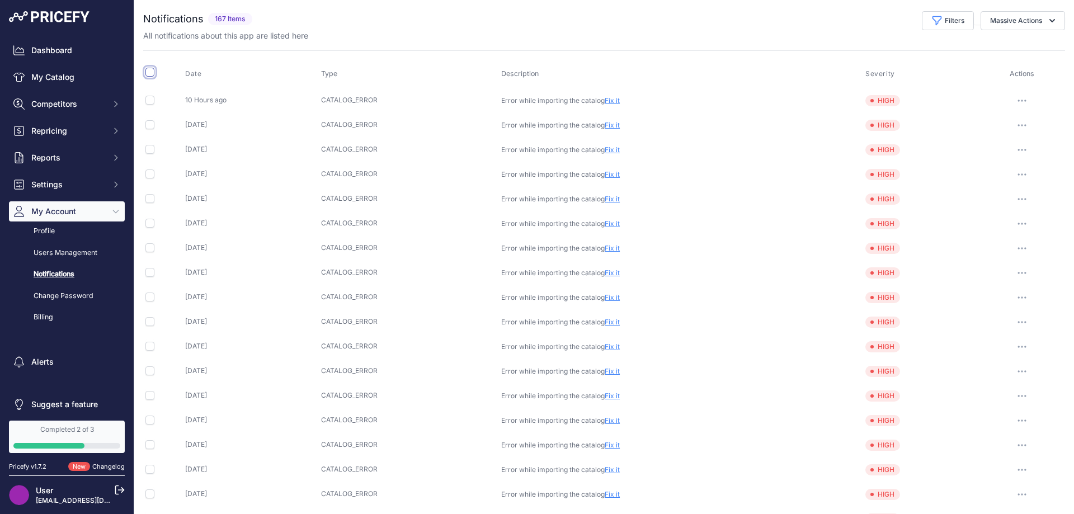
click at [153, 71] on input "checkbox" at bounding box center [149, 72] width 9 height 9
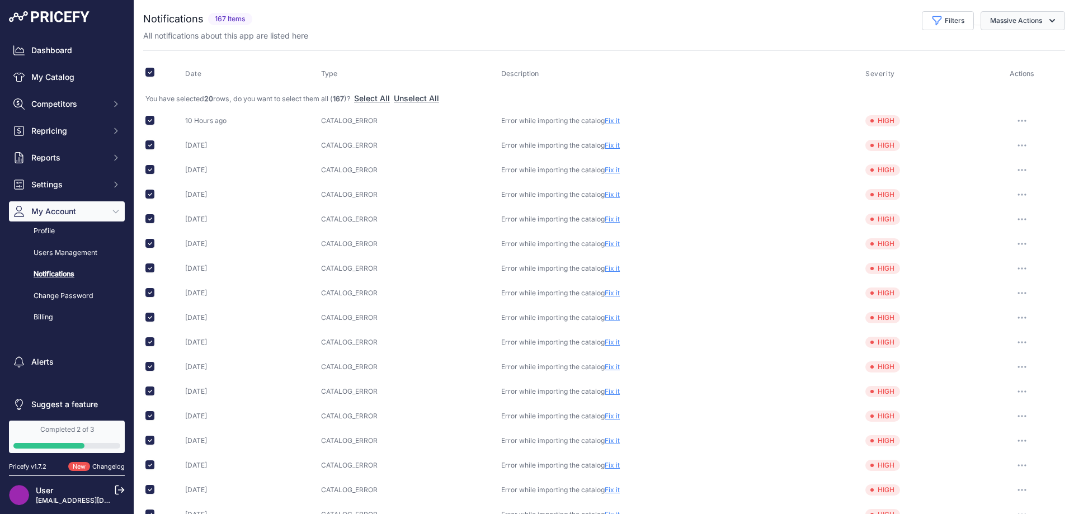
click at [1007, 19] on button "Massive Actions" at bounding box center [1022, 20] width 84 height 19
click at [947, 24] on button "Filters" at bounding box center [948, 20] width 52 height 19
click at [147, 75] on input "checkbox" at bounding box center [149, 72] width 9 height 9
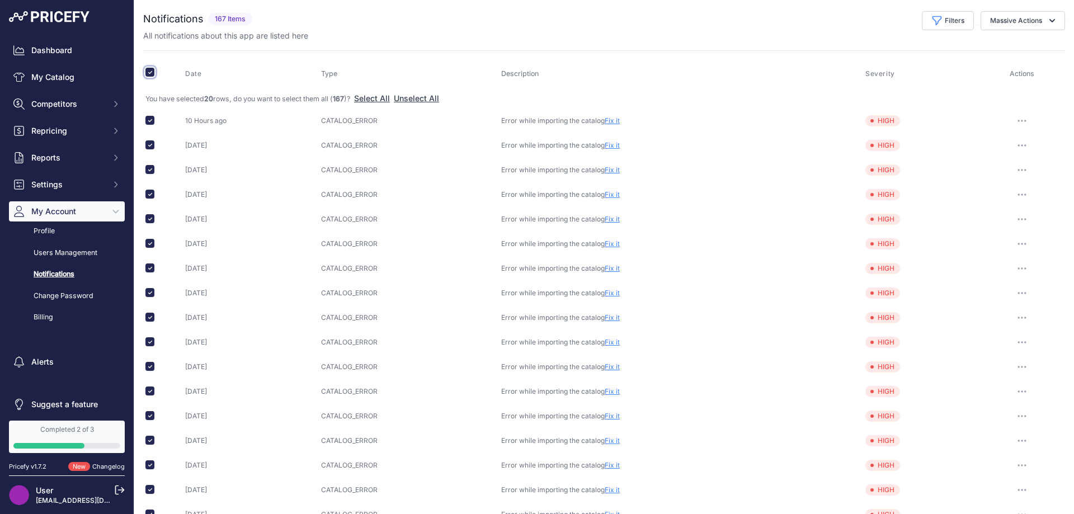
checkbox input "false"
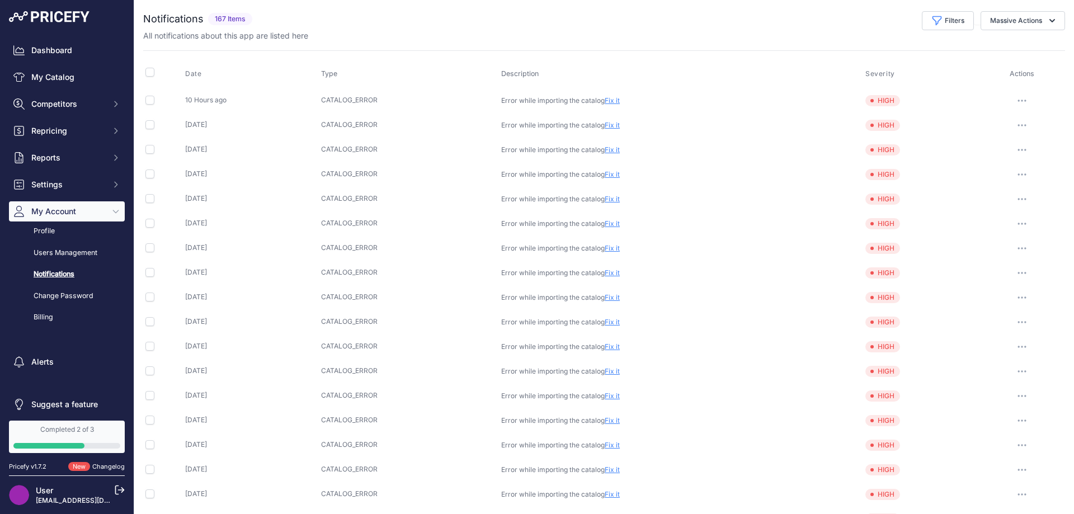
click at [66, 444] on div at bounding box center [48, 446] width 71 height 6
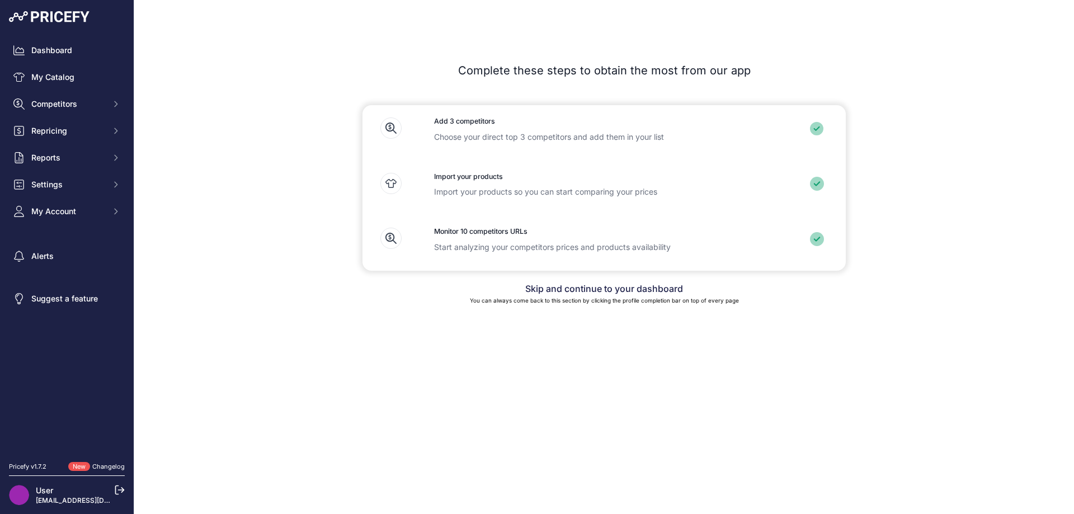
click at [488, 188] on p "Import your products so you can start comparing your prices" at bounding box center [604, 191] width 340 height 11
click at [816, 185] on icon at bounding box center [817, 183] width 7 height 5
click at [635, 286] on link "Skip and continue to your dashboard" at bounding box center [604, 288] width 158 height 11
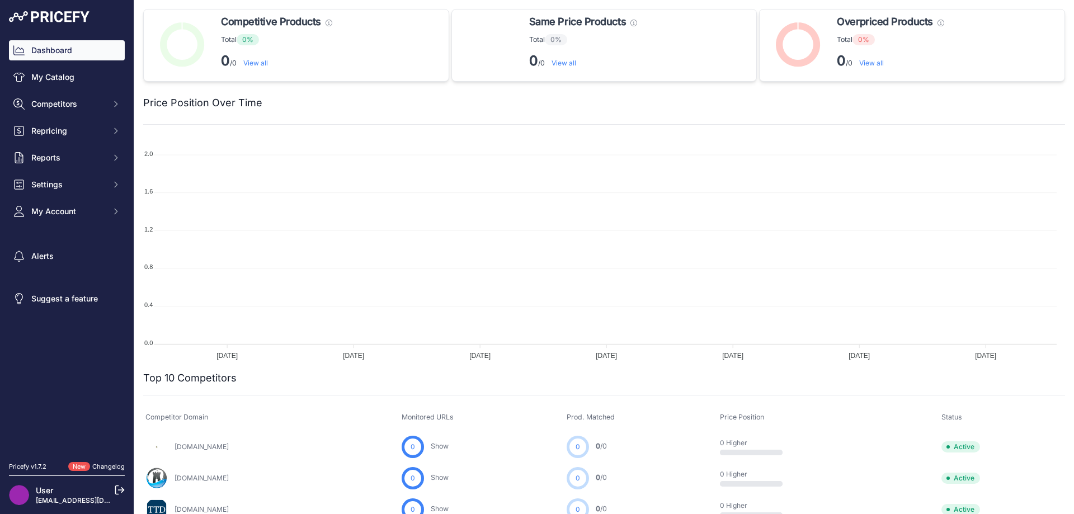
click at [101, 469] on link "Changelog" at bounding box center [108, 466] width 32 height 8
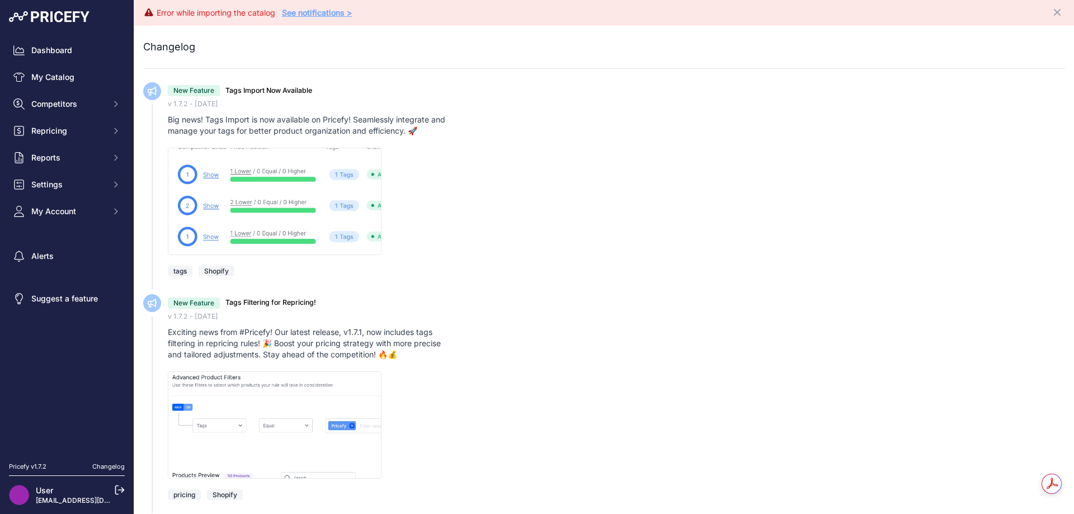
click at [1051, 15] on icon "Close" at bounding box center [1056, 12] width 11 height 11
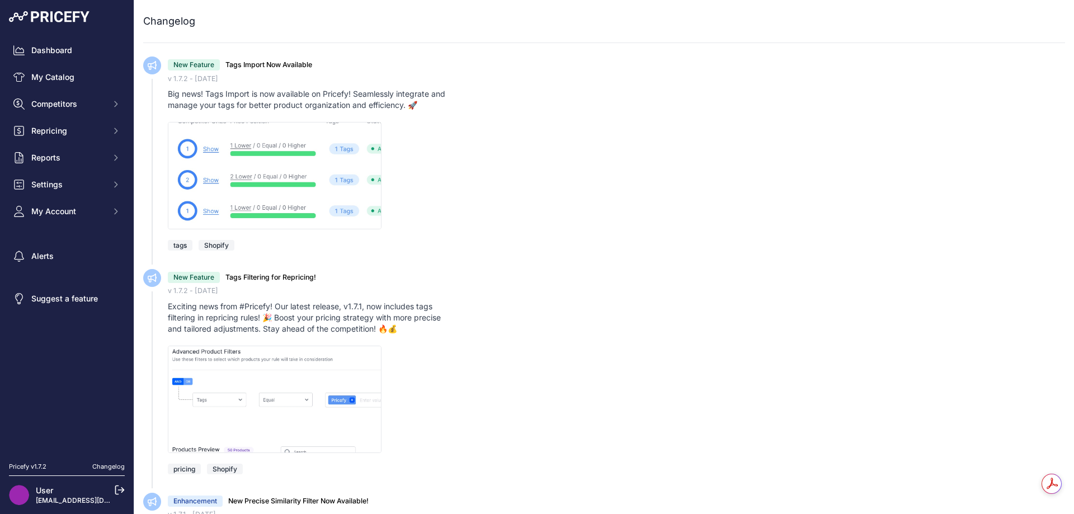
click at [697, 191] on div at bounding box center [616, 175] width 897 height 107
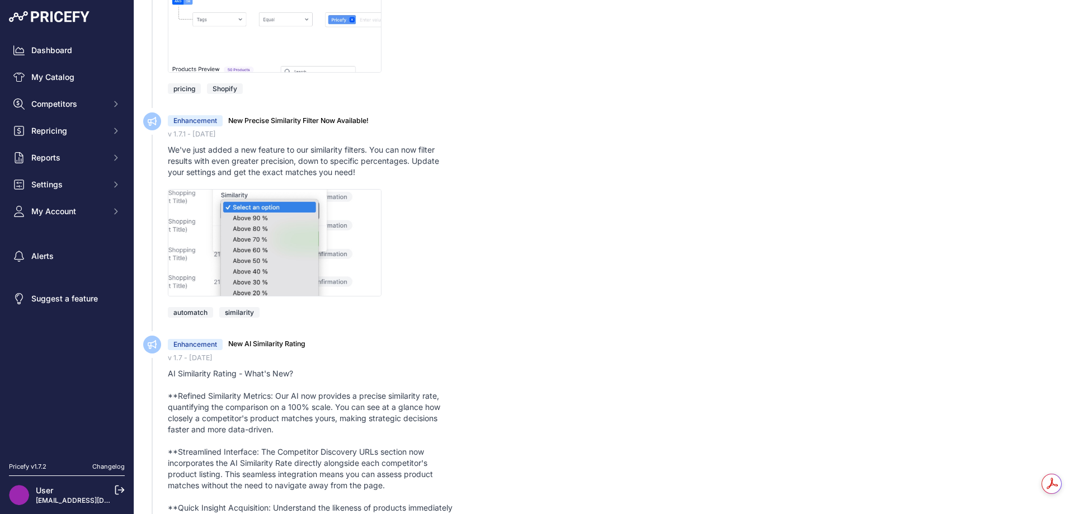
scroll to position [391, 0]
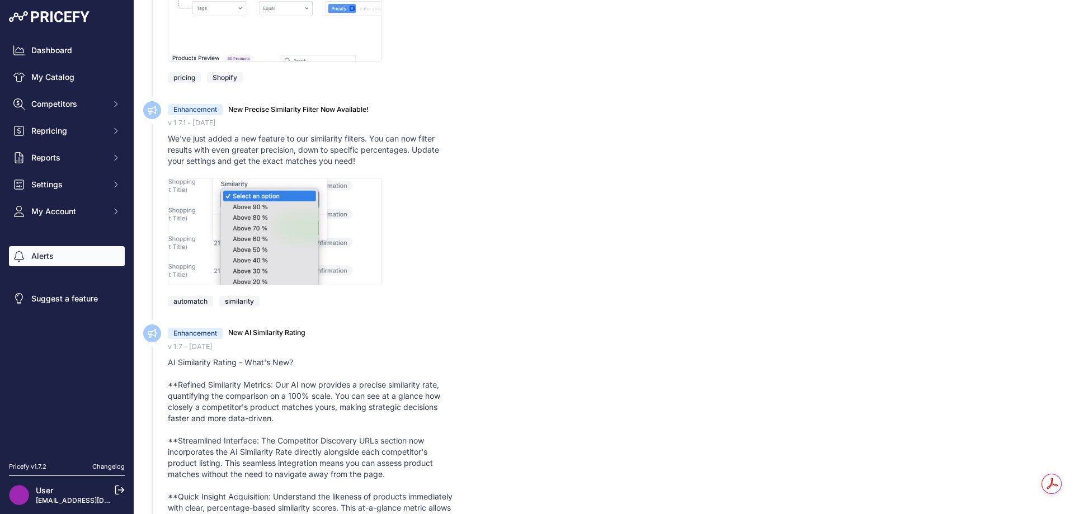
click at [51, 260] on link "Alerts" at bounding box center [67, 256] width 116 height 20
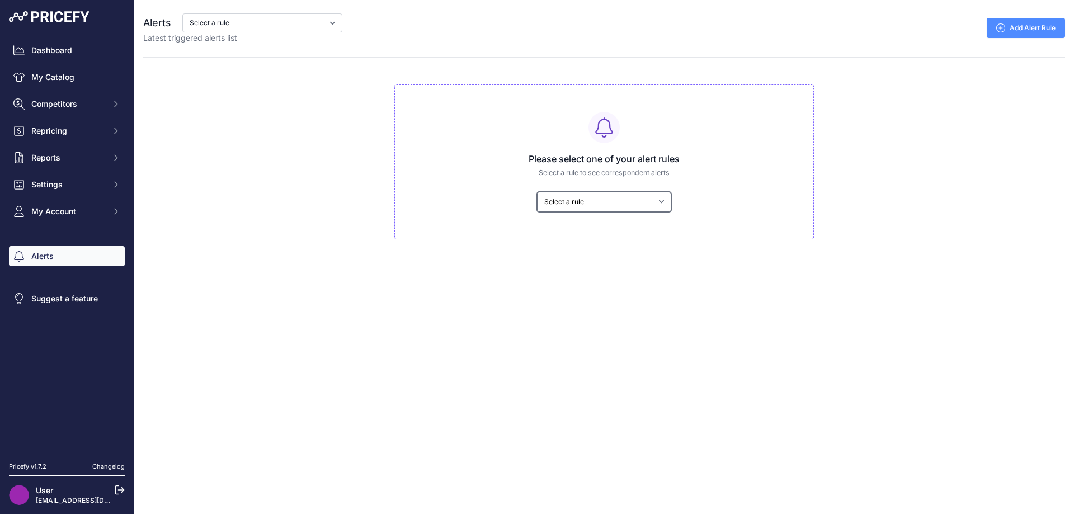
click at [575, 211] on select "Select a rule My competitors are 5% cheaper than me" at bounding box center [604, 202] width 134 height 20
select select "3188"
click at [537, 192] on select "Select a rule My competitors are 5% cheaper than me" at bounding box center [604, 202] width 134 height 20
click at [1032, 30] on link "Edit this rule" at bounding box center [1036, 28] width 58 height 20
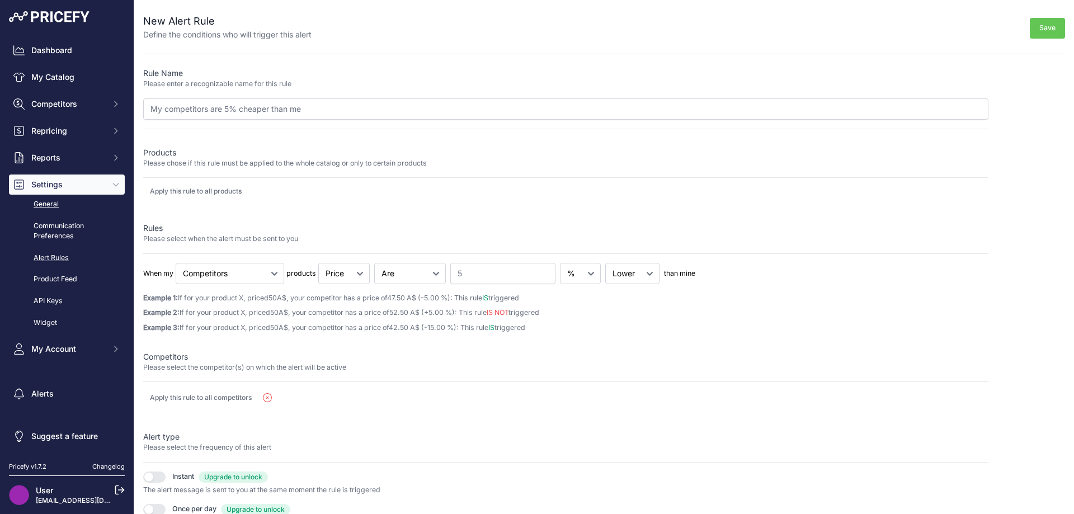
click at [74, 204] on link "General" at bounding box center [67, 205] width 116 height 20
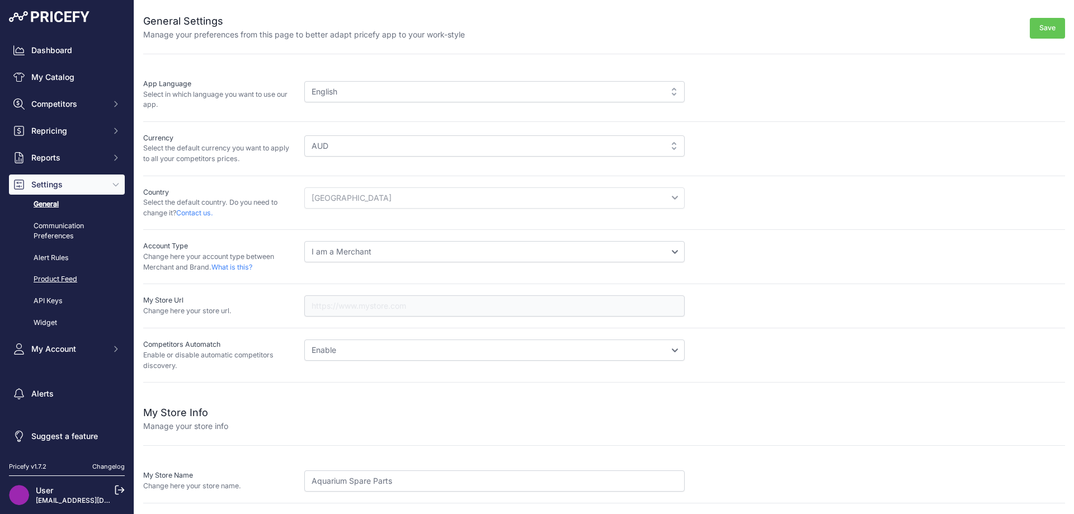
click at [58, 283] on link "Product Feed" at bounding box center [67, 280] width 116 height 20
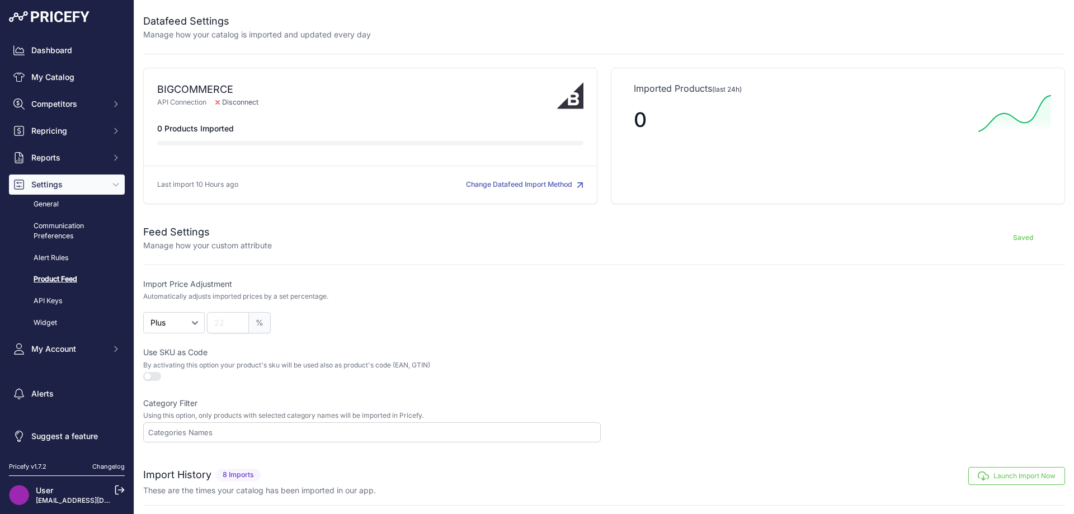
click at [515, 184] on button "Change Datafeed Import Method" at bounding box center [524, 185] width 117 height 11
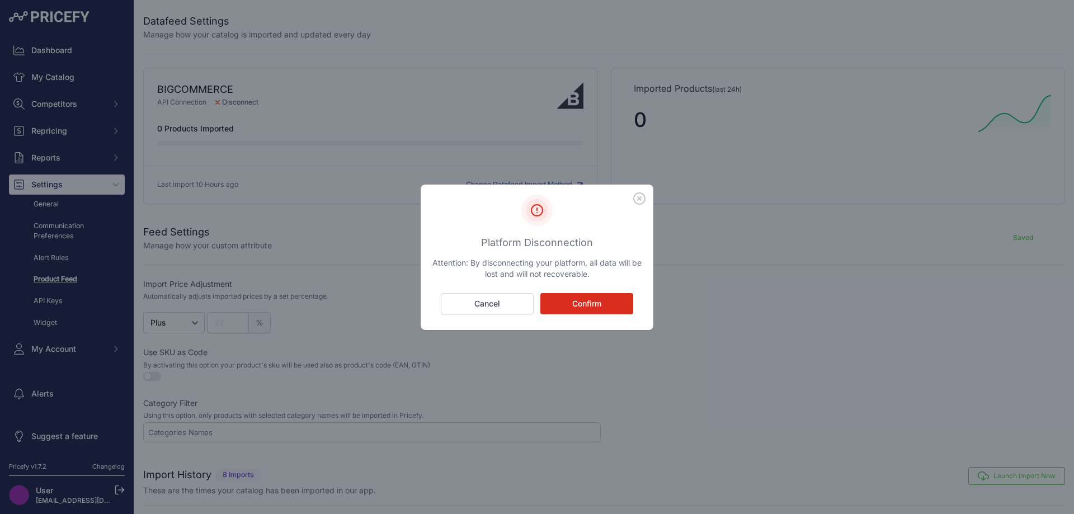
click at [644, 195] on icon "button" at bounding box center [639, 198] width 12 height 12
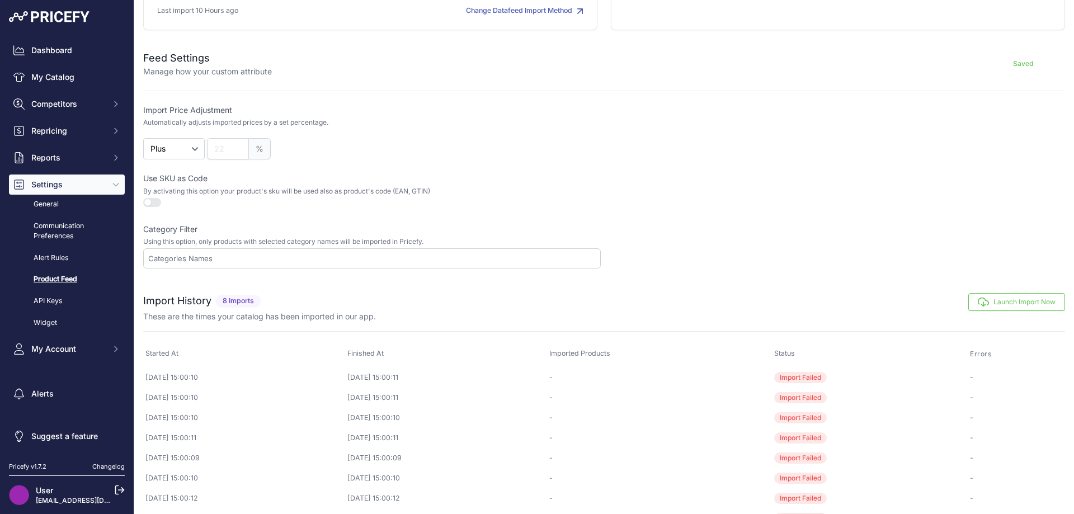
scroll to position [144, 0]
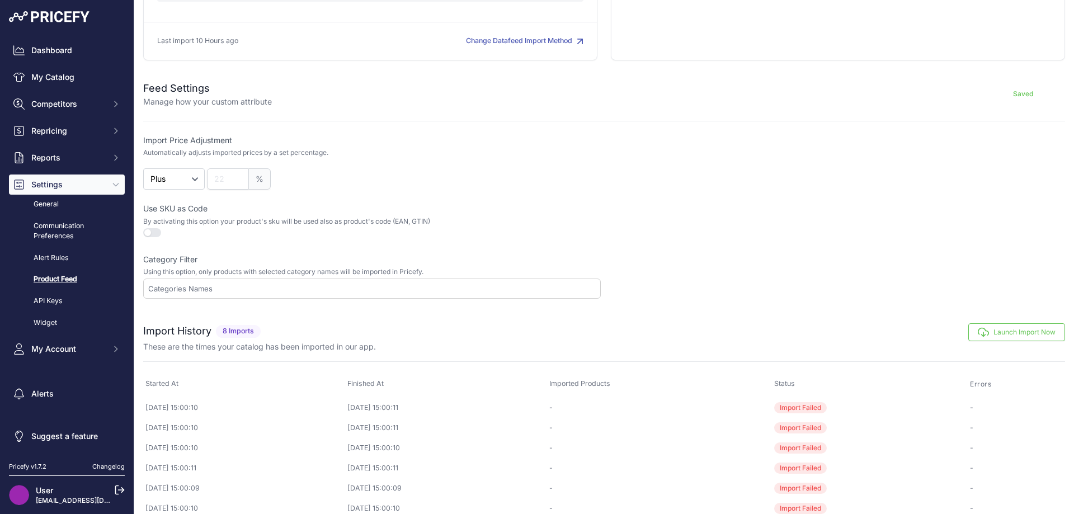
click at [822, 410] on span "Import Failed" at bounding box center [800, 407] width 53 height 11
click at [232, 290] on input "text" at bounding box center [374, 289] width 452 height 10
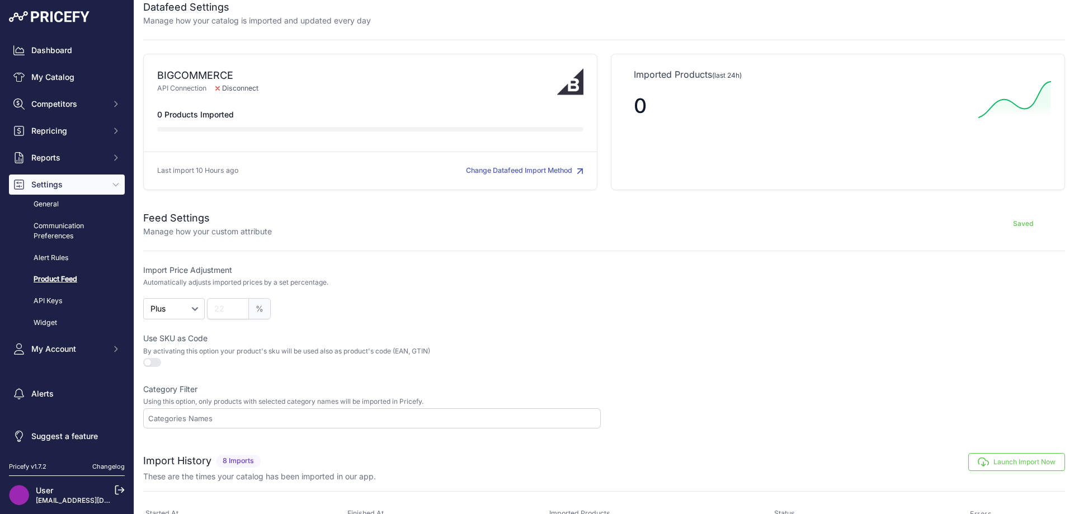
scroll to position [0, 0]
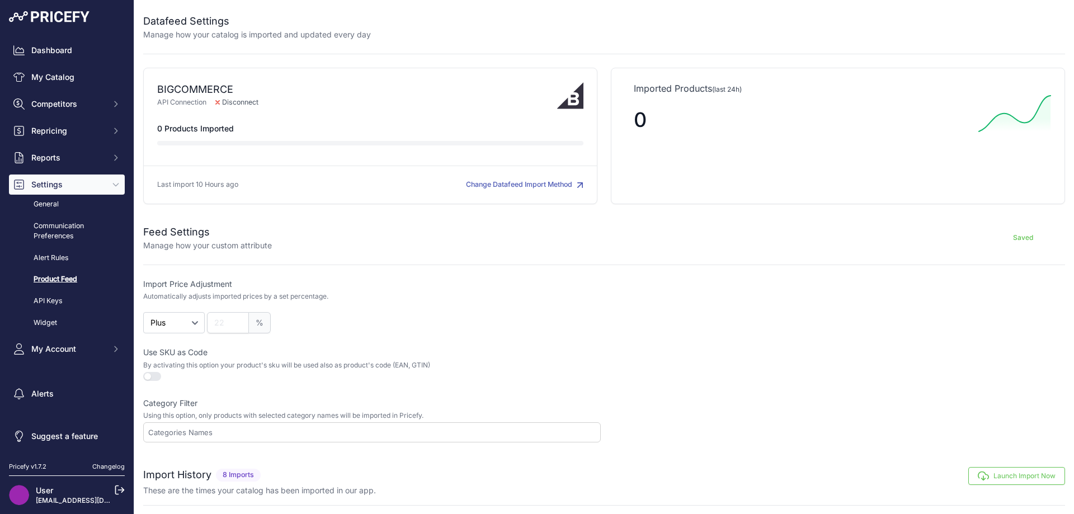
click at [263, 246] on p "Manage how your custom attribute" at bounding box center [207, 245] width 129 height 11
click at [57, 300] on link "API Keys" at bounding box center [67, 301] width 116 height 20
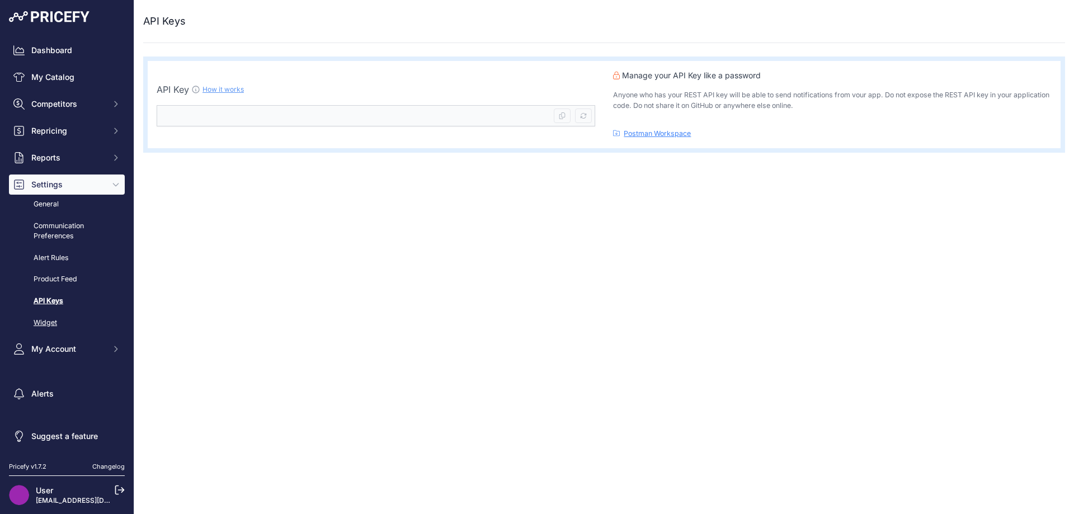
click at [53, 322] on link "Widget" at bounding box center [67, 323] width 116 height 20
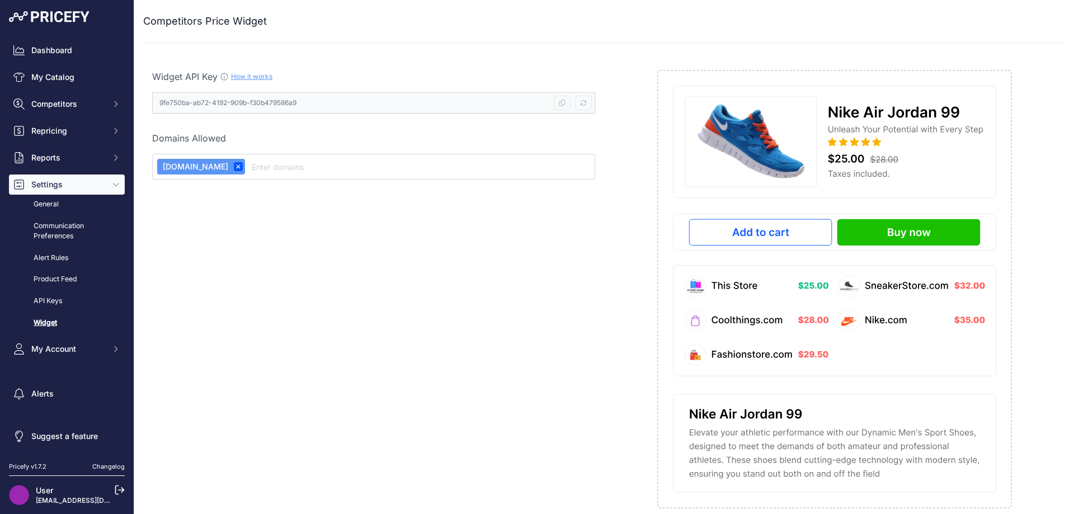
click at [255, 77] on link "How it works" at bounding box center [251, 76] width 41 height 8
click at [55, 304] on link "API Keys" at bounding box center [67, 301] width 116 height 20
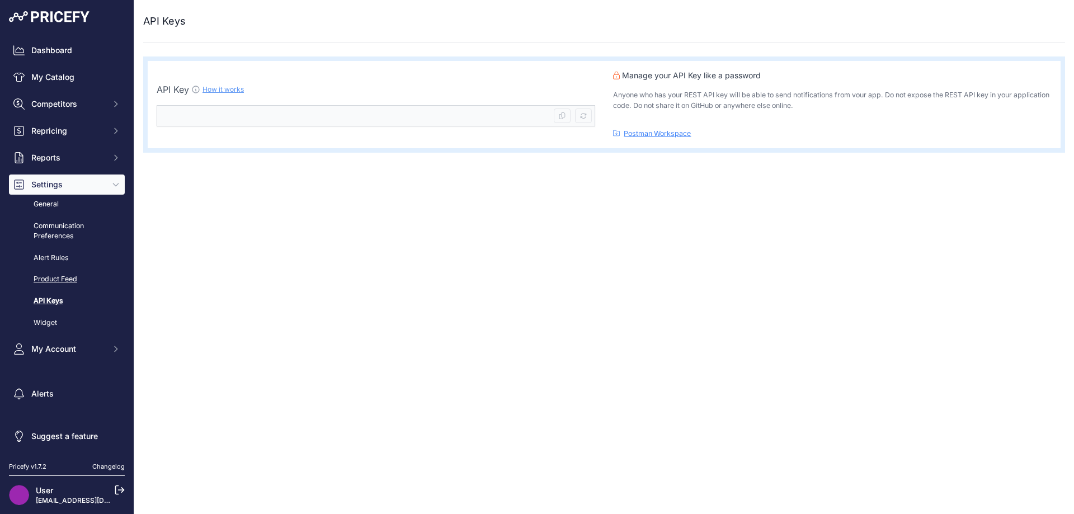
click at [65, 282] on link "Product Feed" at bounding box center [67, 280] width 116 height 20
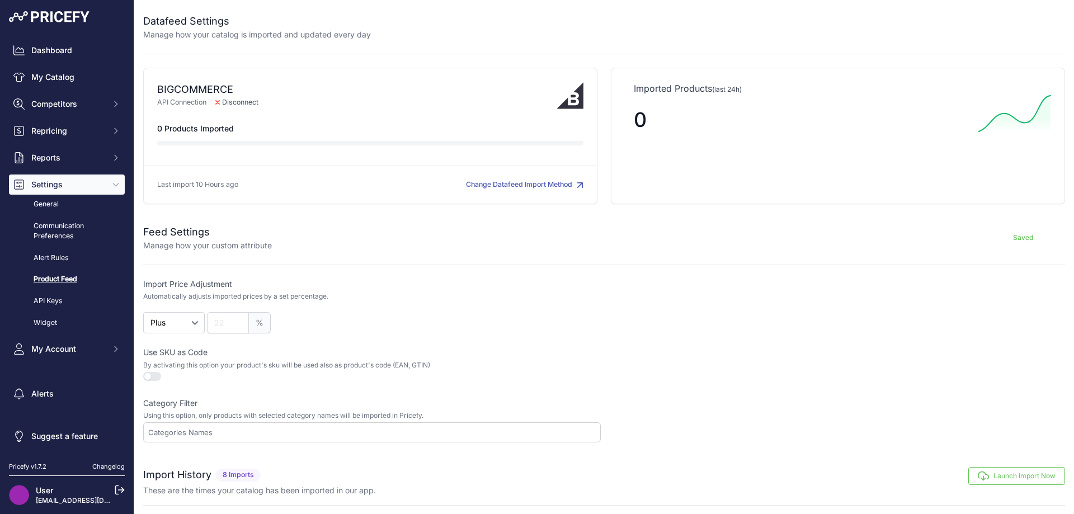
click at [498, 185] on button "Change Datafeed Import Method" at bounding box center [524, 185] width 117 height 11
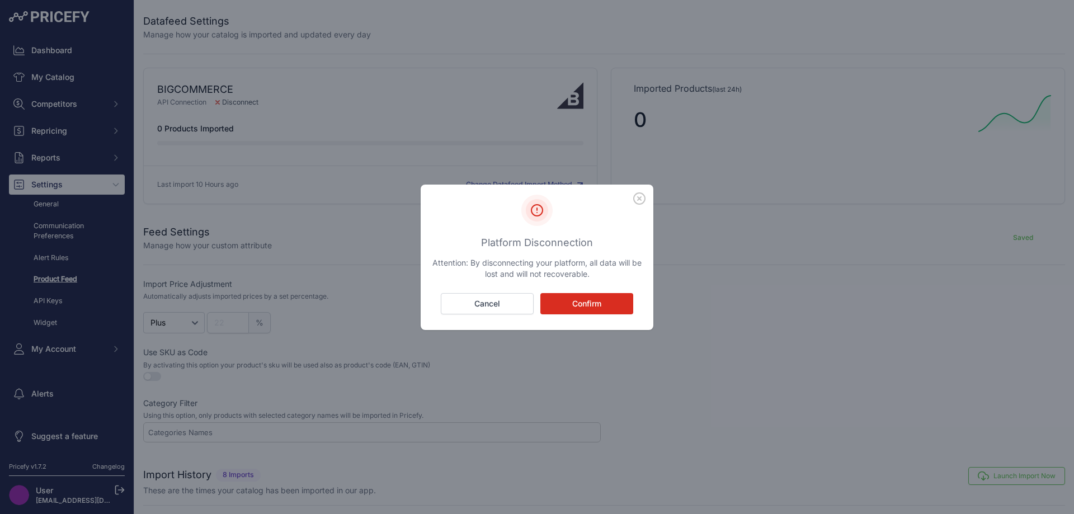
click at [585, 311] on button "Confirm" at bounding box center [586, 303] width 93 height 21
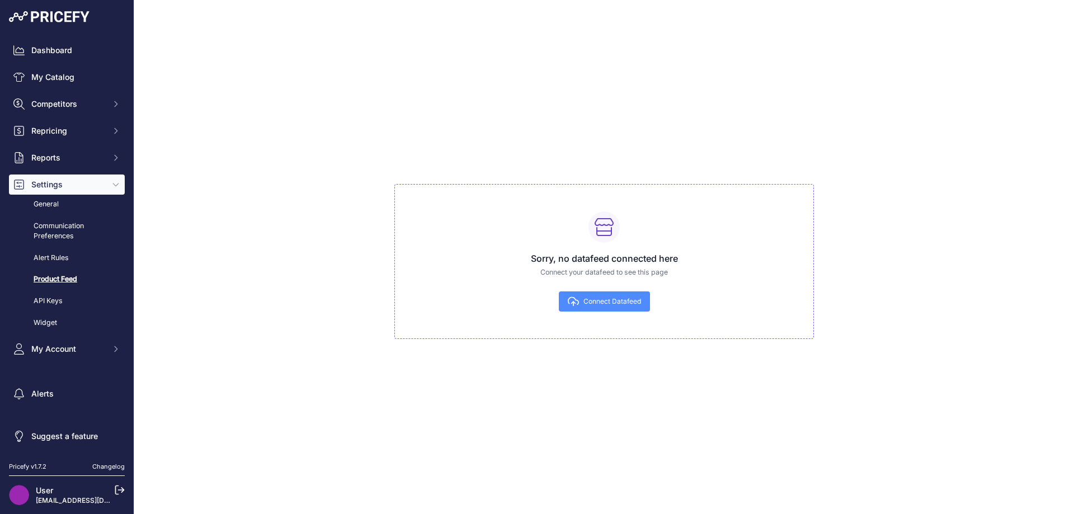
click at [598, 302] on span "Connect Datafeed" at bounding box center [612, 301] width 58 height 9
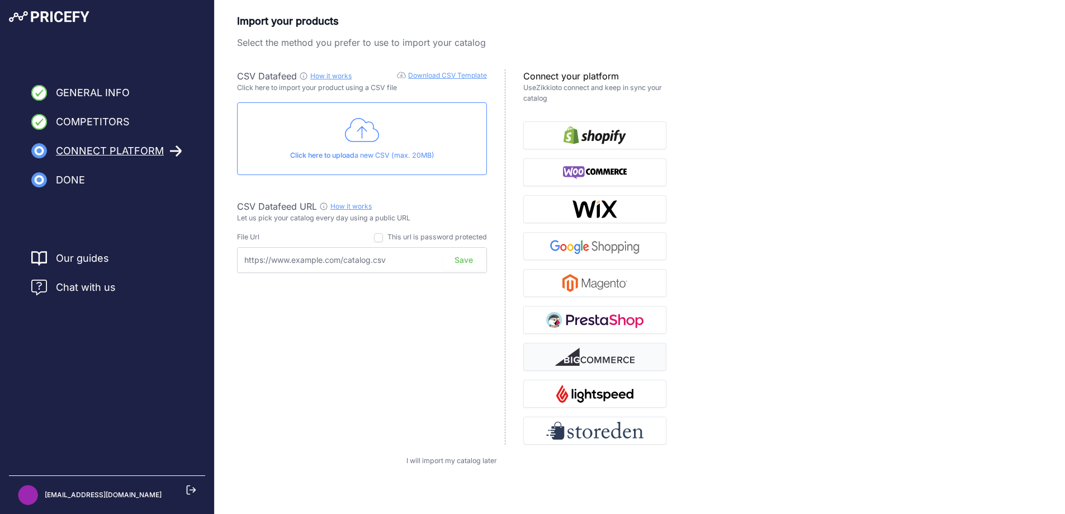
click at [587, 360] on img "button" at bounding box center [594, 357] width 79 height 18
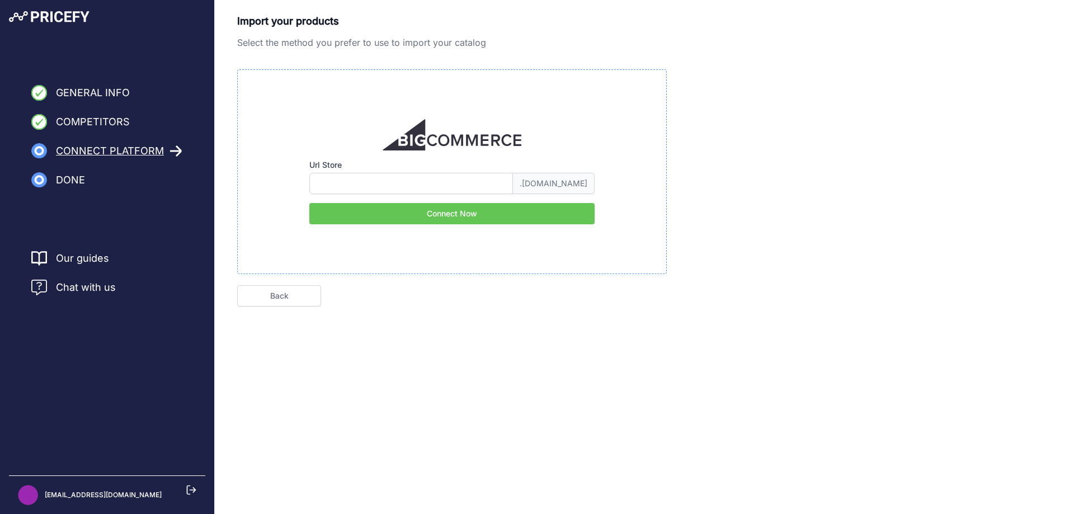
click at [428, 185] on input "Url Store" at bounding box center [411, 183] width 204 height 21
click at [477, 186] on input "Url Store" at bounding box center [411, 183] width 204 height 21
click at [532, 185] on span ".mybigcommerce.com" at bounding box center [554, 183] width 82 height 21
click at [389, 176] on input "Url Store" at bounding box center [411, 183] width 204 height 21
paste input "https://www.aquariumspareparts.com.au/"
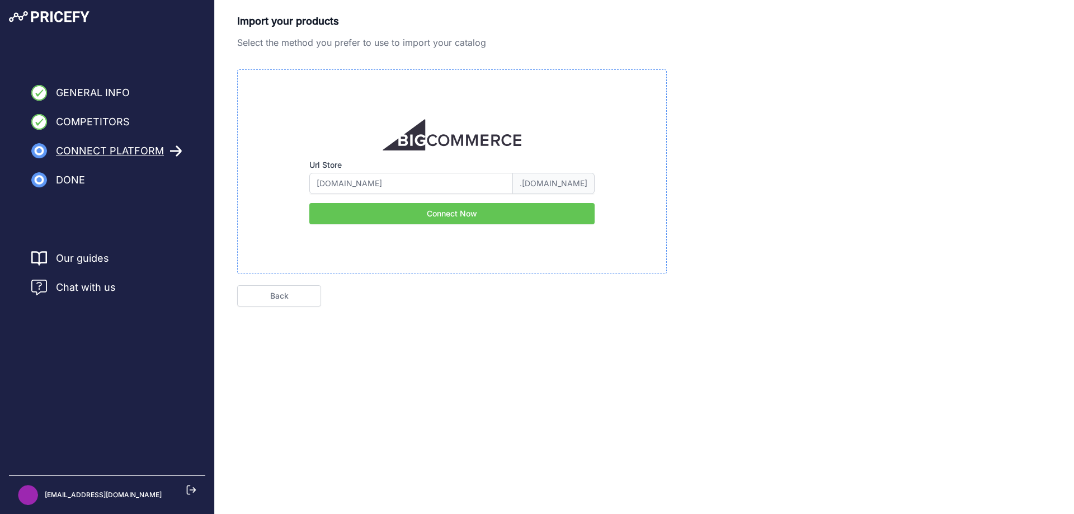
click at [469, 214] on button "Connect Now" at bounding box center [451, 213] width 285 height 21
click at [452, 187] on input "aquariumspareparts.com.au" at bounding box center [411, 183] width 204 height 21
paste input "https://store-xchnvtgo.mybigcommerce.com/"
type input "store-xchnvtgo"
click at [493, 209] on button "Connect Now" at bounding box center [451, 213] width 285 height 21
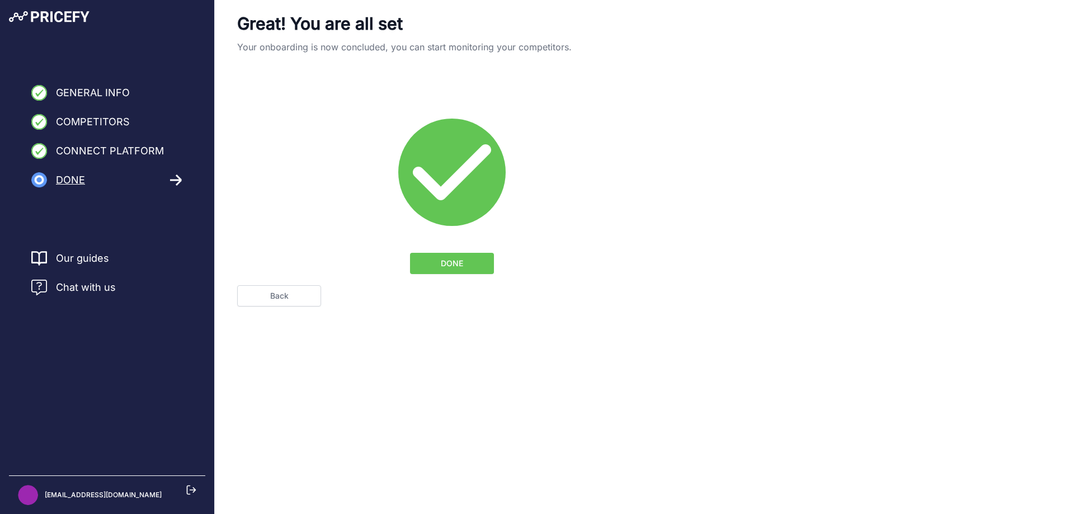
click at [439, 268] on button "DONE" at bounding box center [452, 263] width 84 height 21
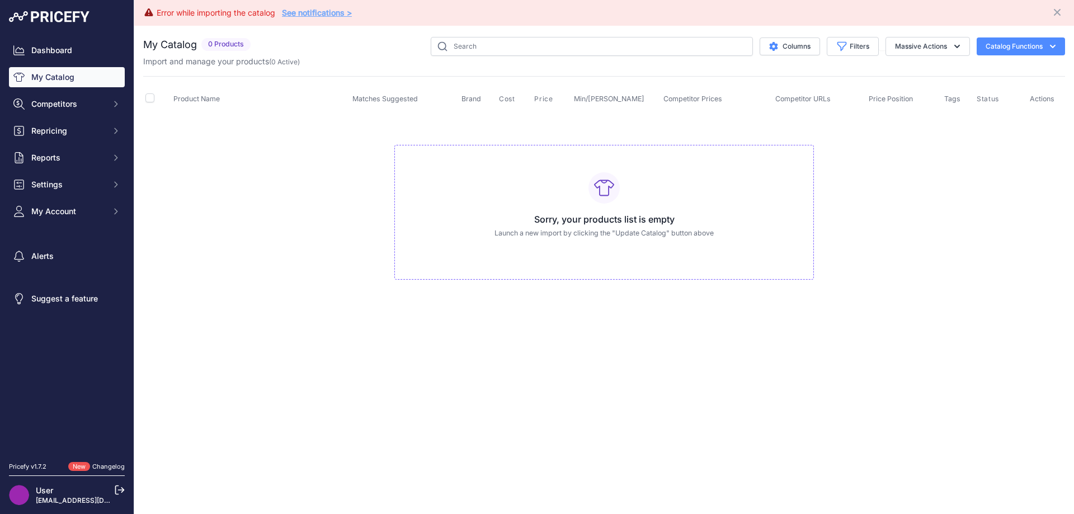
click at [328, 274] on td "Sorry, your products list is empty Launch a new import by clicking the "Update …" at bounding box center [604, 208] width 922 height 188
click at [311, 11] on link "See notifications >" at bounding box center [317, 13] width 70 height 10
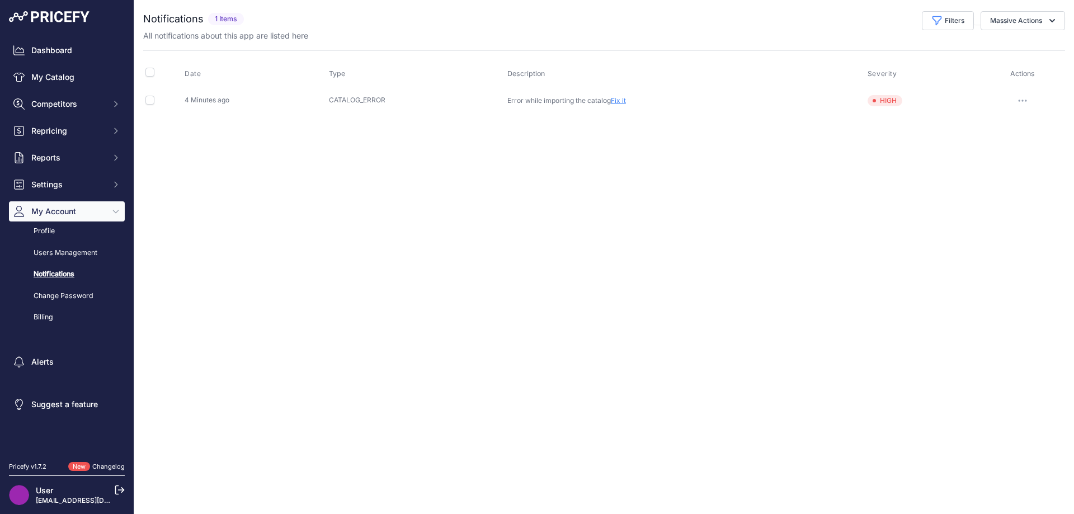
click at [619, 101] on link "Fix it" at bounding box center [618, 100] width 15 height 8
drag, startPoint x: 1006, startPoint y: 0, endPoint x: 848, endPoint y: 197, distance: 252.2
click at [848, 197] on div "Close You are not connected to the internet." at bounding box center [604, 257] width 940 height 514
click at [1011, 21] on button "Massive Actions" at bounding box center [1022, 20] width 84 height 19
click at [1026, 20] on button "Massive Actions" at bounding box center [1022, 20] width 84 height 19
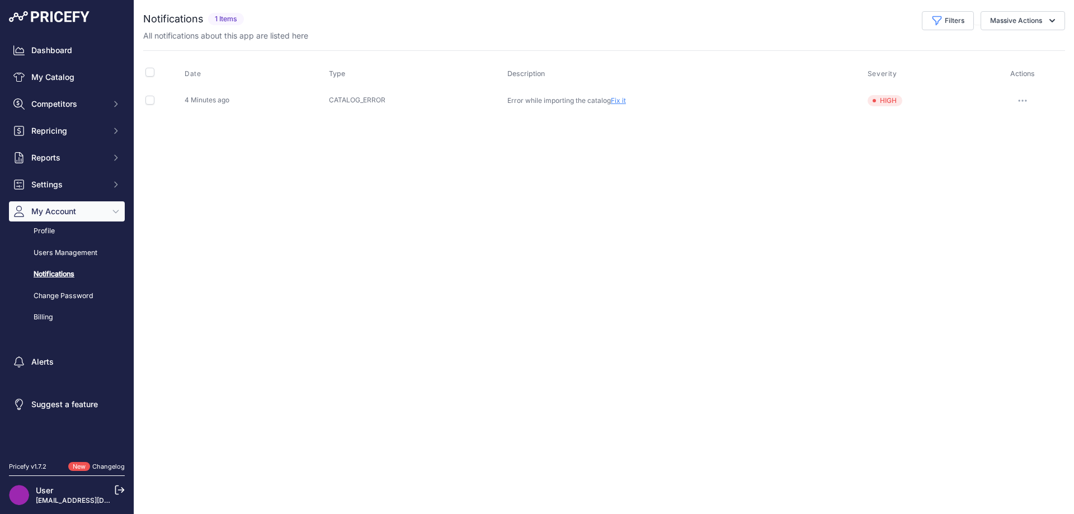
click at [65, 495] on p "User" at bounding box center [69, 490] width 67 height 11
click at [58, 497] on link "[EMAIL_ADDRESS][DOMAIN_NAME]" at bounding box center [94, 500] width 117 height 8
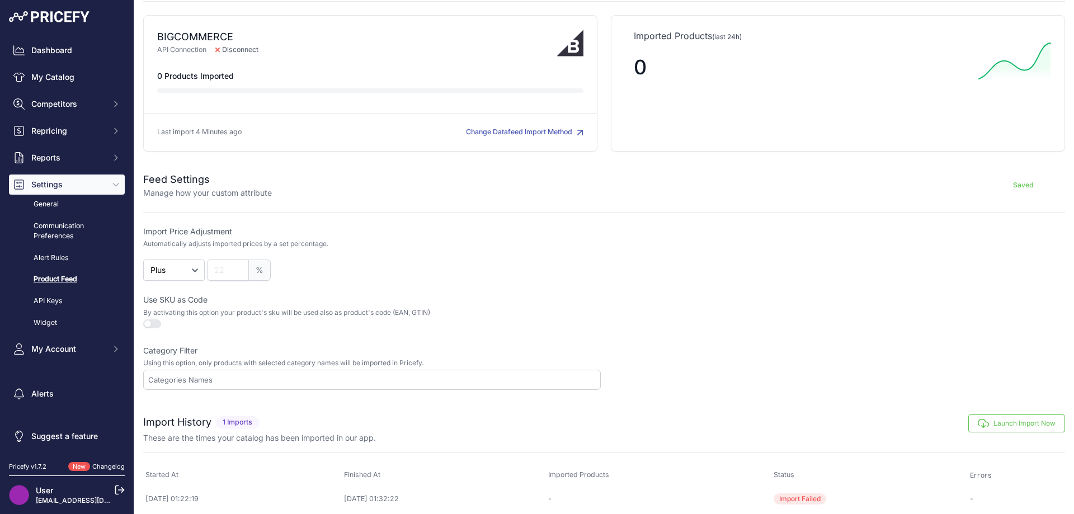
scroll to position [59, 0]
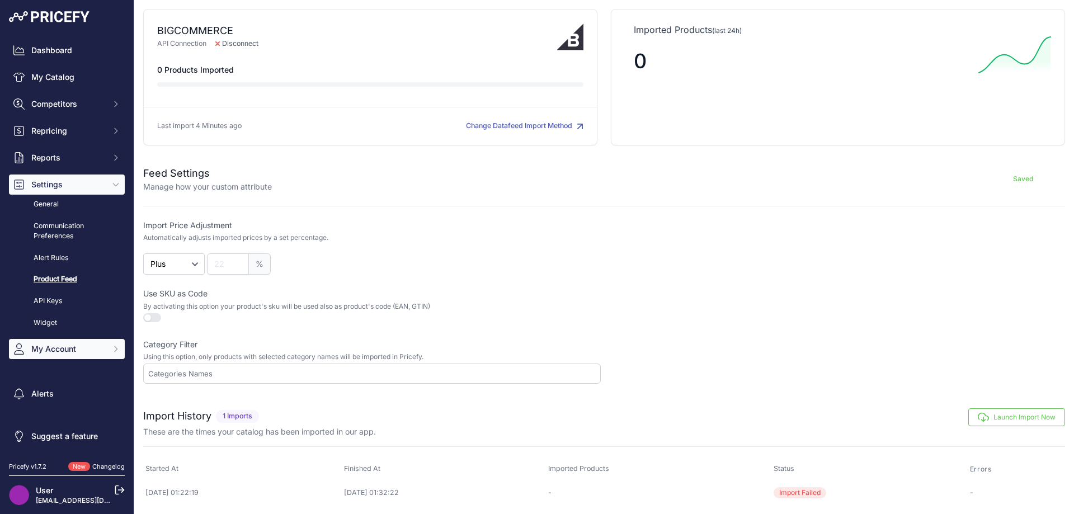
click at [54, 348] on span "My Account" at bounding box center [67, 348] width 73 height 11
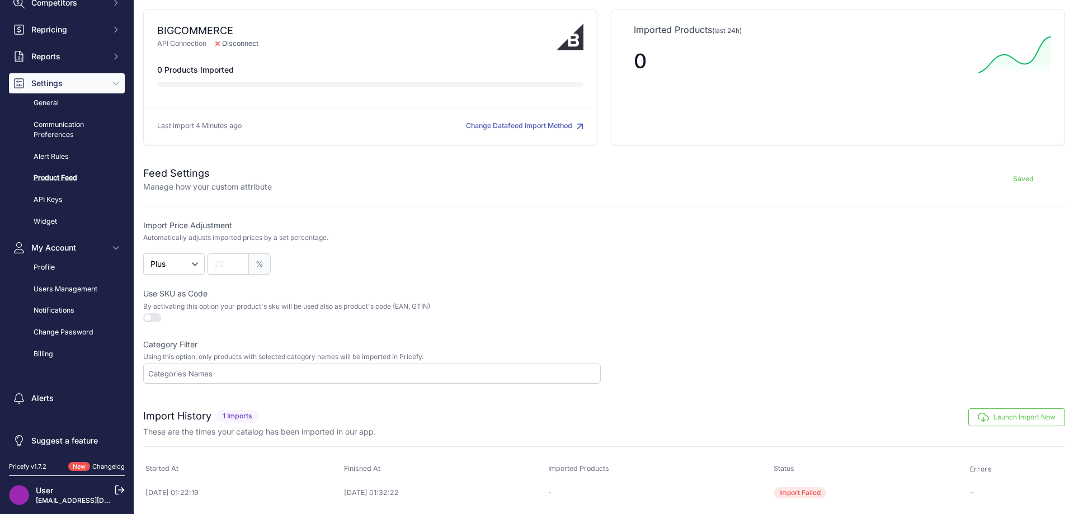
scroll to position [103, 0]
click at [121, 486] on icon at bounding box center [120, 490] width 10 height 10
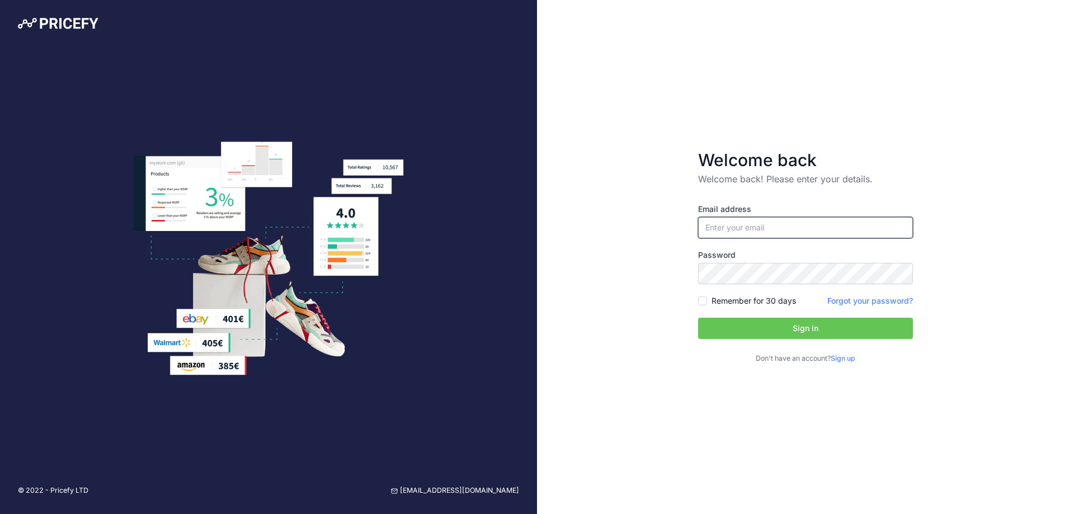
click at [748, 222] on input "email" at bounding box center [805, 227] width 215 height 21
type input "[EMAIL_ADDRESS][DOMAIN_NAME]"
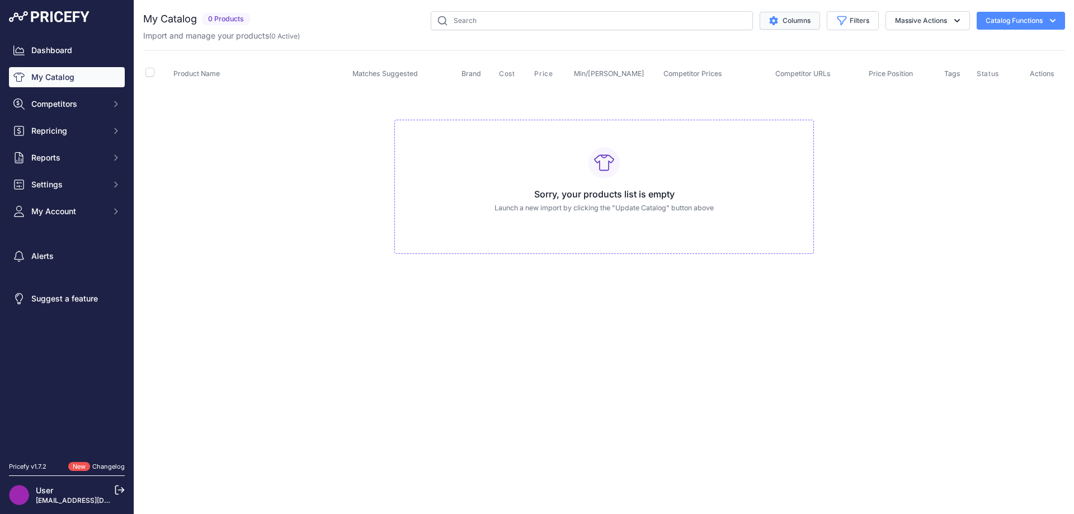
click at [812, 18] on button "Columns" at bounding box center [789, 21] width 60 height 18
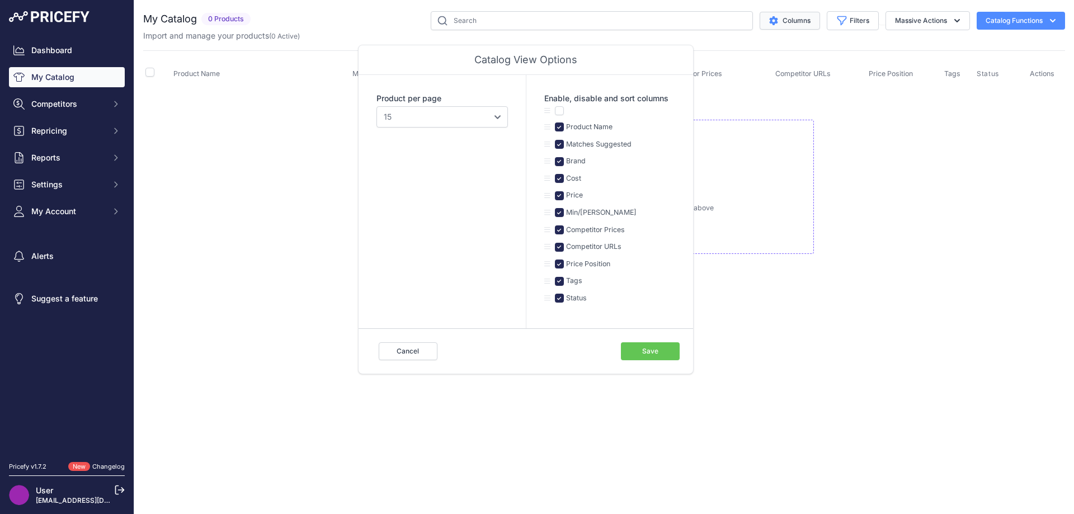
click at [796, 18] on button "Columns" at bounding box center [789, 21] width 60 height 18
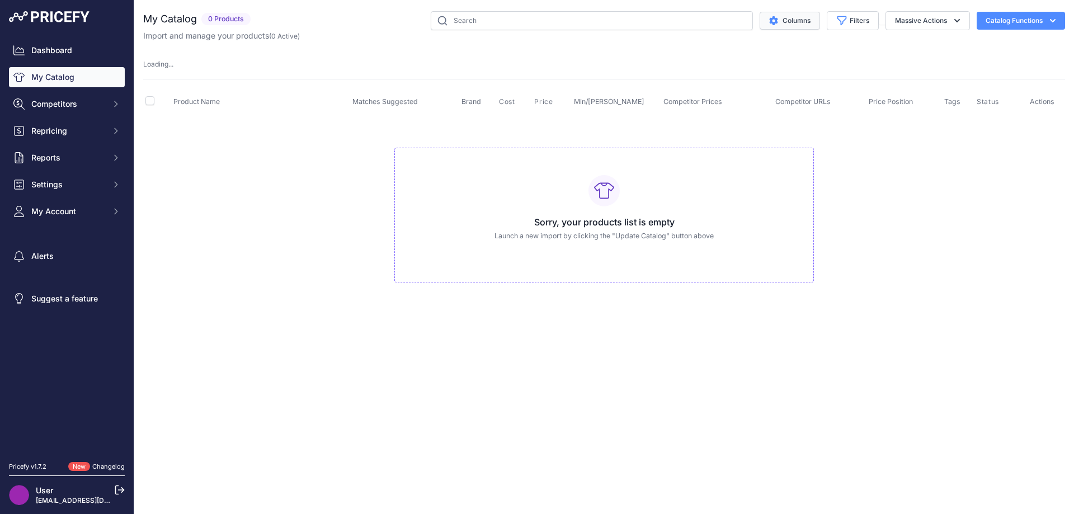
click at [796, 18] on button "Columns" at bounding box center [789, 21] width 60 height 18
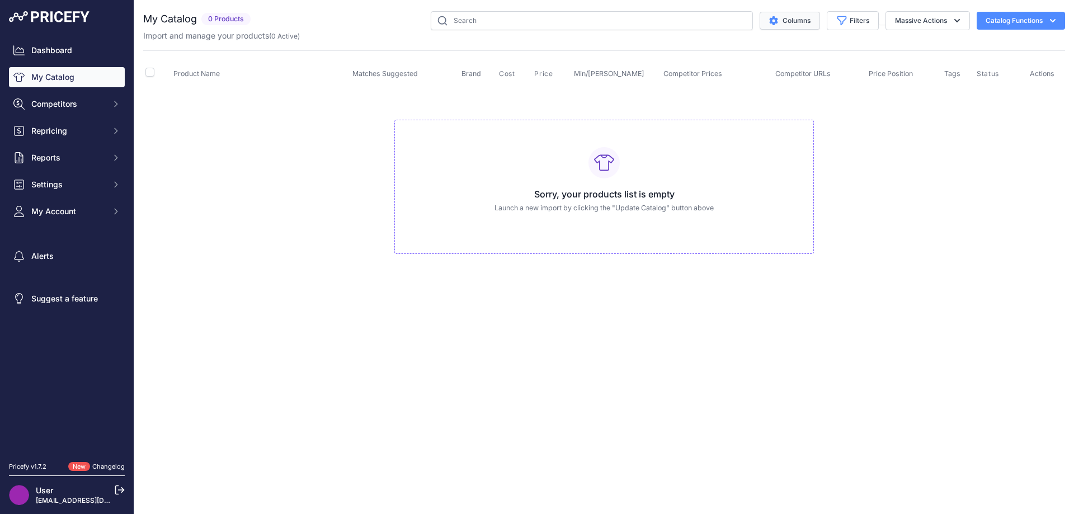
click at [796, 18] on button "Columns" at bounding box center [789, 21] width 60 height 18
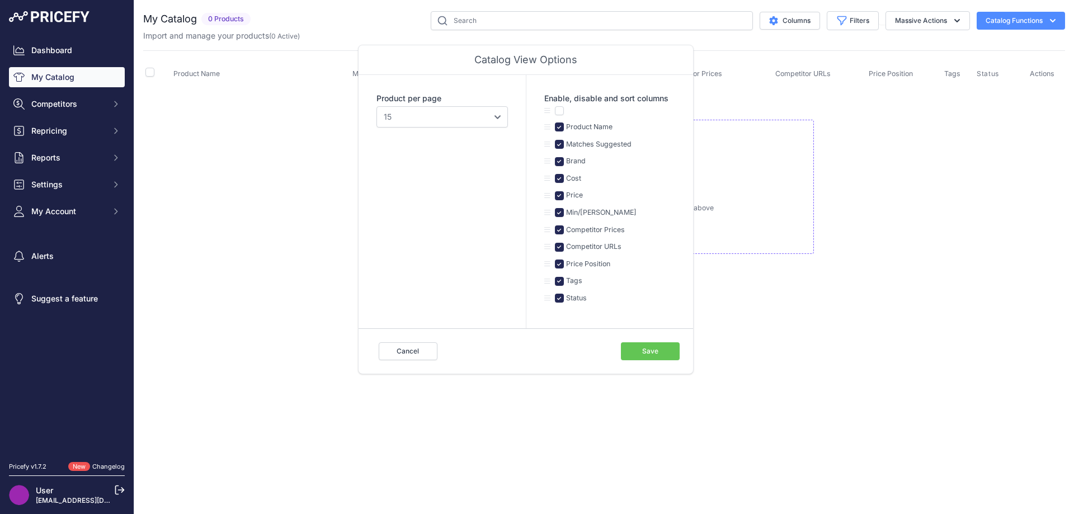
click at [319, 274] on td "Sorry, your products list is empty Launch a new import by clicking the "Update …" at bounding box center [604, 182] width 922 height 188
click at [54, 190] on span "Settings" at bounding box center [67, 184] width 73 height 11
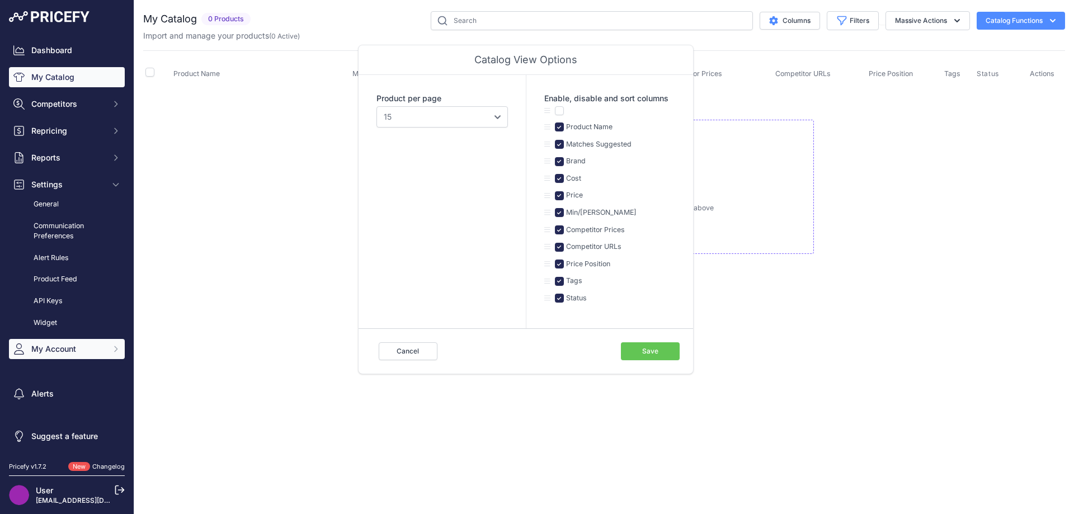
click at [76, 351] on span "My Account" at bounding box center [67, 348] width 73 height 11
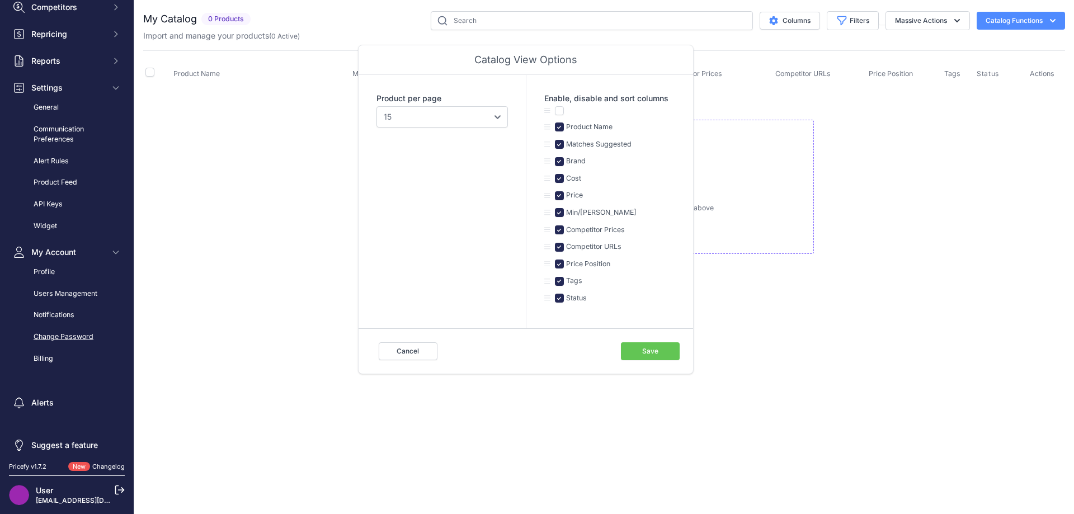
scroll to position [103, 0]
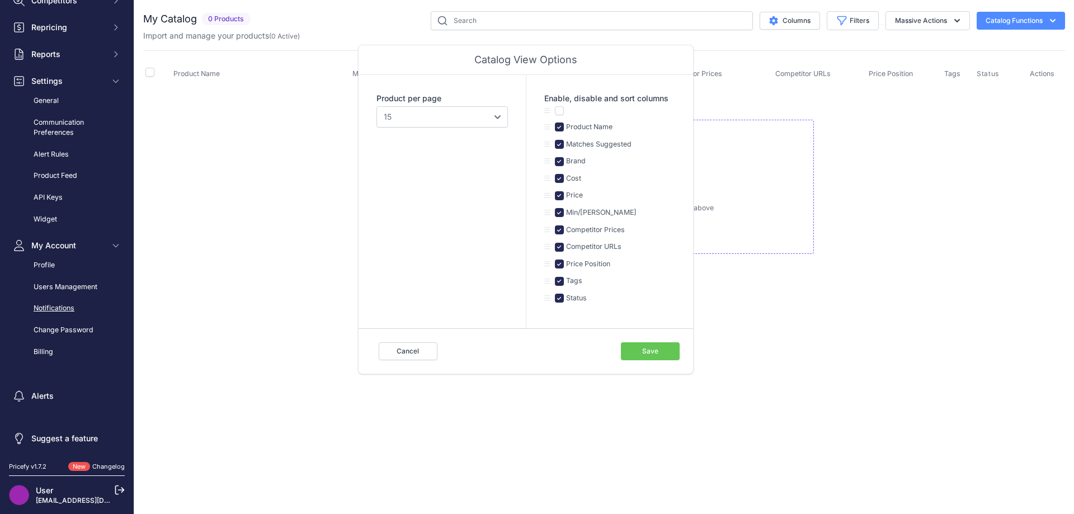
click at [73, 307] on link "Notifications" at bounding box center [67, 309] width 116 height 20
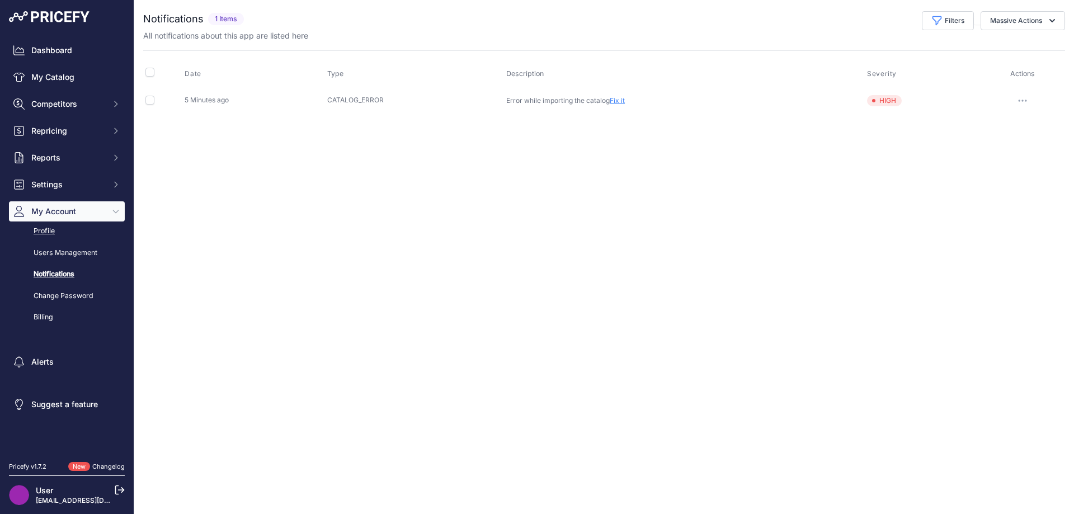
click at [46, 232] on link "Profile" at bounding box center [67, 231] width 116 height 20
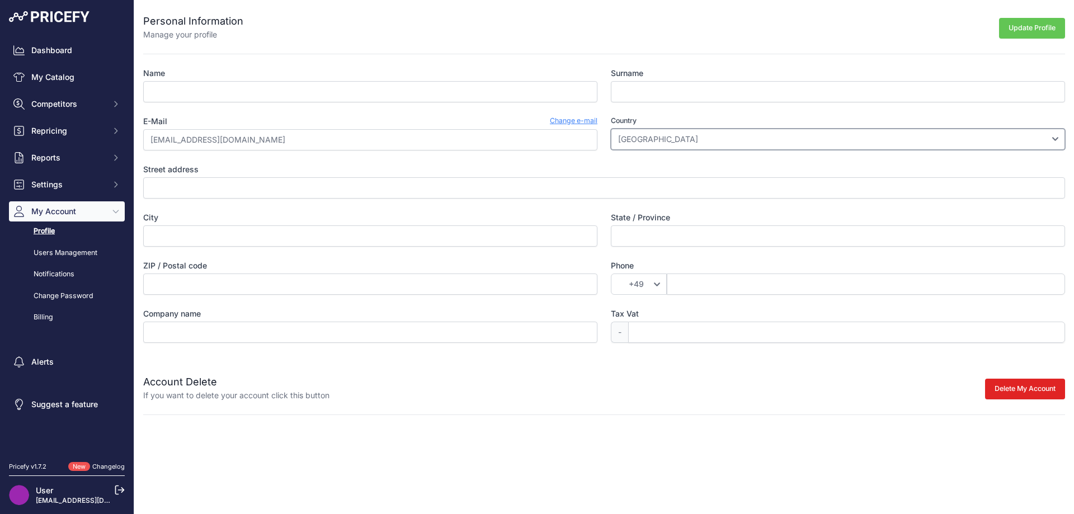
click at [646, 135] on select "[GEOGRAPHIC_DATA] [GEOGRAPHIC_DATA] [GEOGRAPHIC_DATA] [GEOGRAPHIC_DATA] [US_STA…" at bounding box center [838, 139] width 454 height 21
select select "AU"
click at [611, 129] on select "Afghanistan Åland Islands Albania Algeria American Samoa Andorra Angola Anguill…" at bounding box center [838, 139] width 454 height 21
select select "61"
click at [204, 151] on div "Name Surname E-Mail Change e-mail jakebroadstock@hotmail.com Country Afghanista…" at bounding box center [604, 205] width 922 height 275
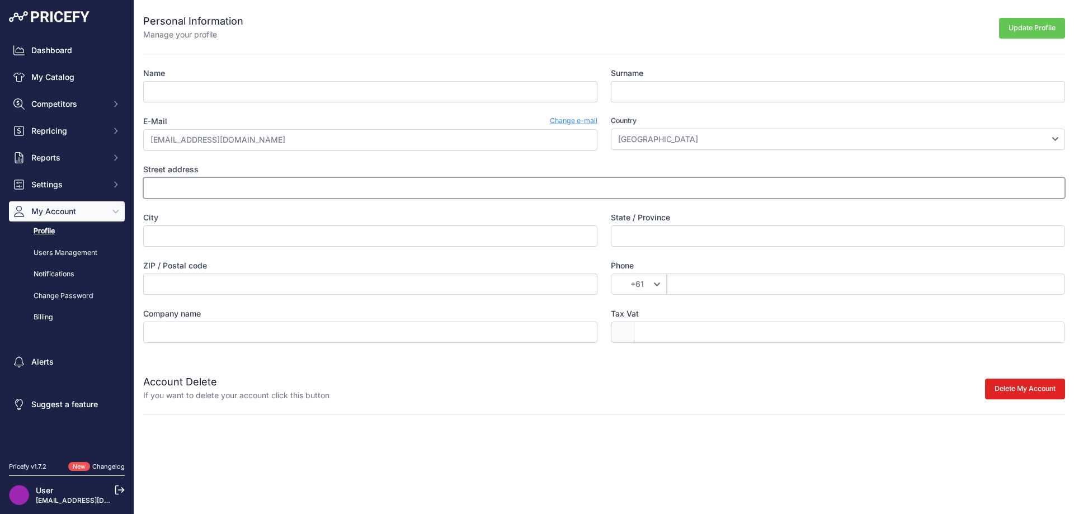
click at [216, 191] on input "Street address" at bounding box center [604, 187] width 922 height 21
type input "[STREET_ADDRESS]"
type input "[GEOGRAPHIC_DATA]"
type input "5039"
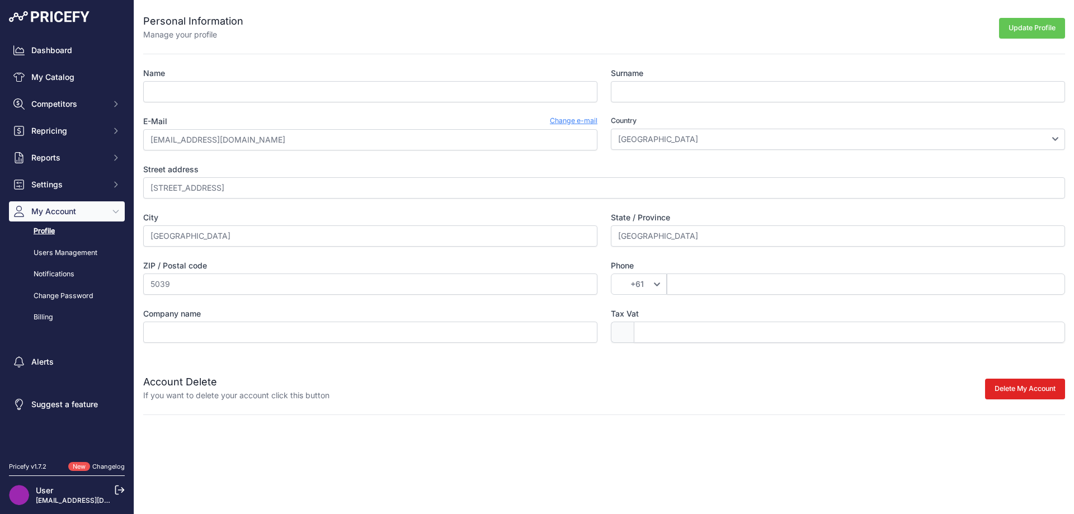
type input "435915422"
type input "Aquarium Spare Parts"
click at [671, 327] on input "Tax Vat" at bounding box center [849, 332] width 431 height 21
click at [632, 376] on div "Delete My Account Please cancel your active subscription first" at bounding box center [696, 387] width 735 height 27
click at [219, 89] on input "Name" at bounding box center [370, 91] width 454 height 21
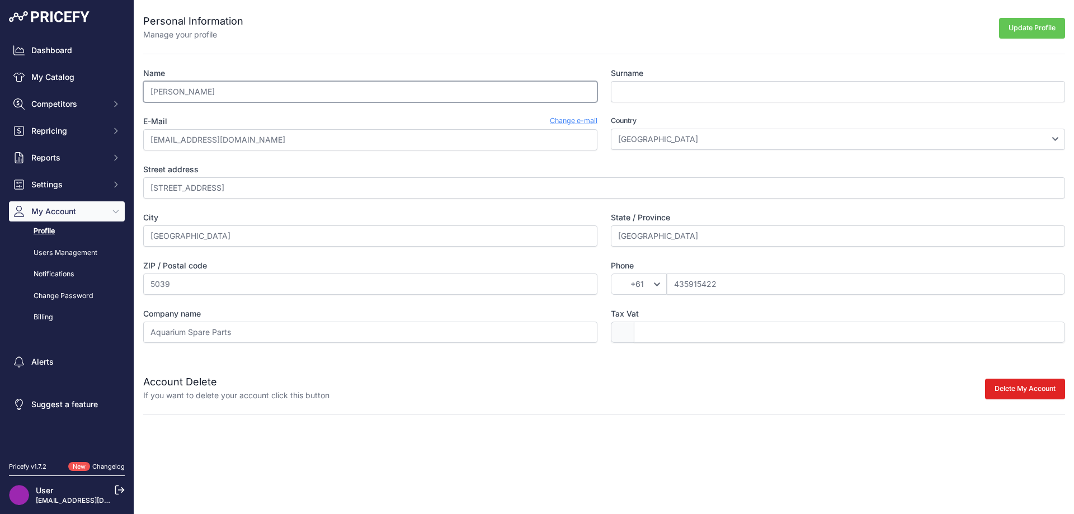
type input "Jake"
type input "Broadstock"
click at [1021, 20] on button "Update Profile" at bounding box center [1032, 28] width 66 height 21
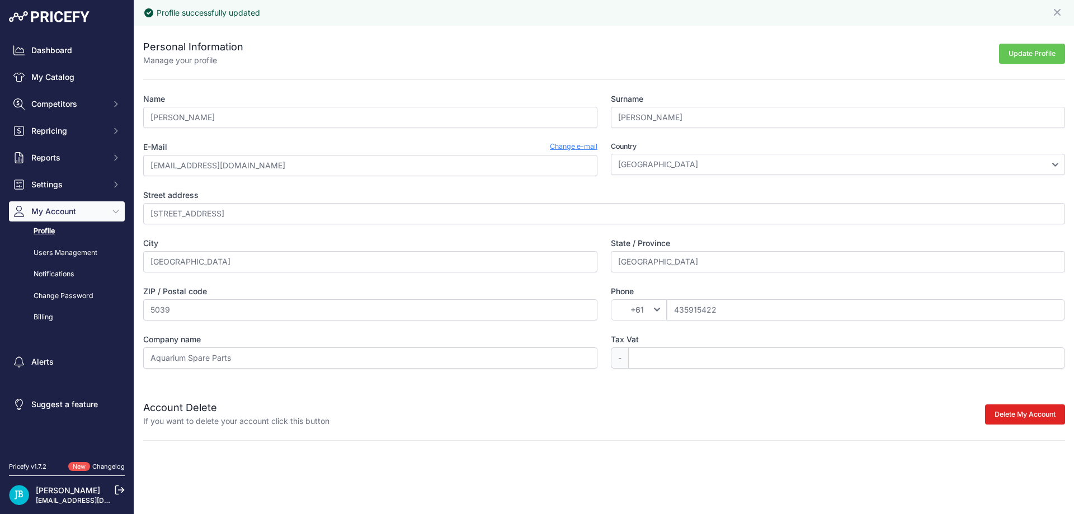
click at [55, 494] on link "[PERSON_NAME]" at bounding box center [68, 490] width 64 height 10
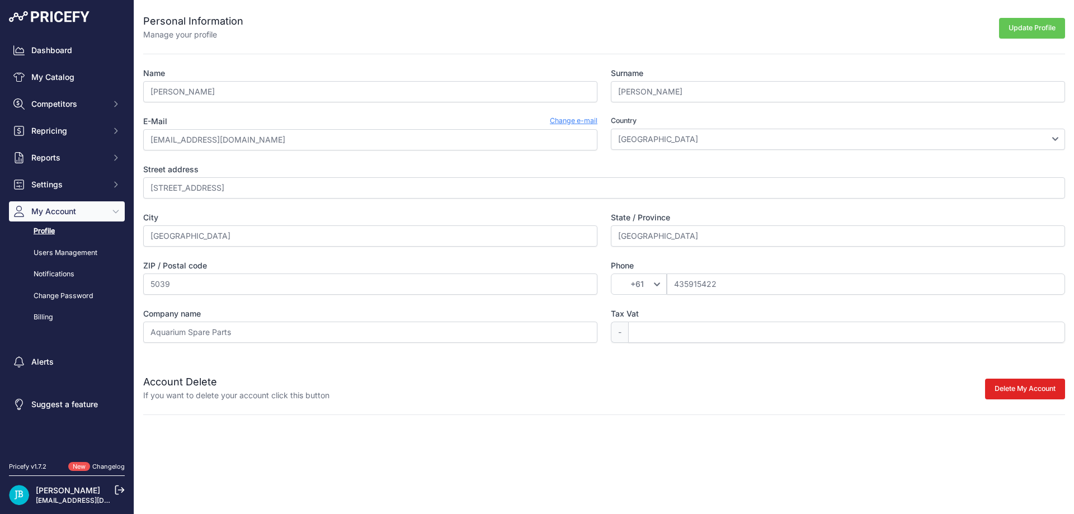
click at [70, 14] on img at bounding box center [49, 16] width 81 height 11
